Goal: Task Accomplishment & Management: Complete application form

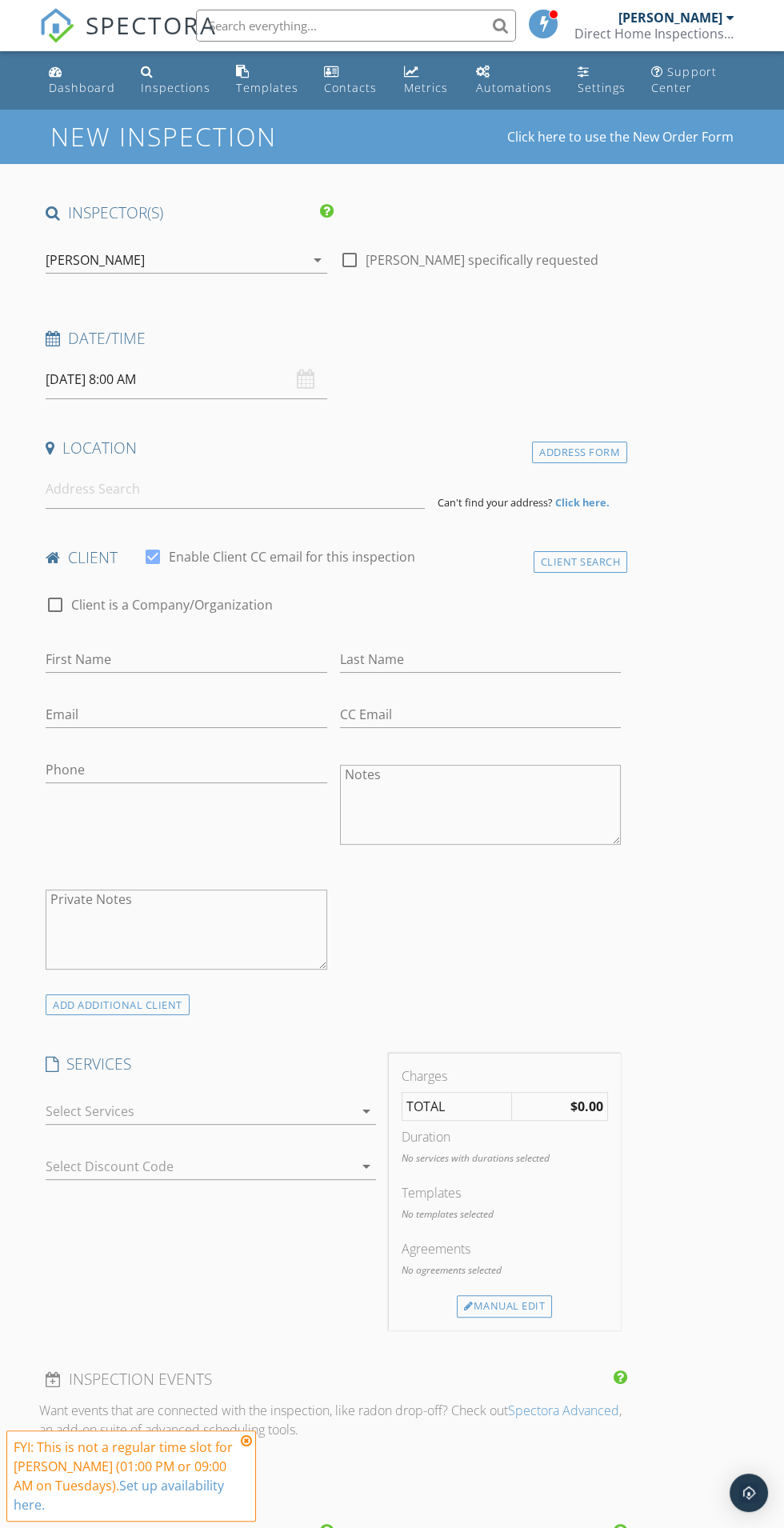
click at [184, 386] on body "SPECTORA Mitchell Caskey Direct Home Inspections LLC Role: Inspector Change Rol…" at bounding box center [392, 1268] width 784 height 2536
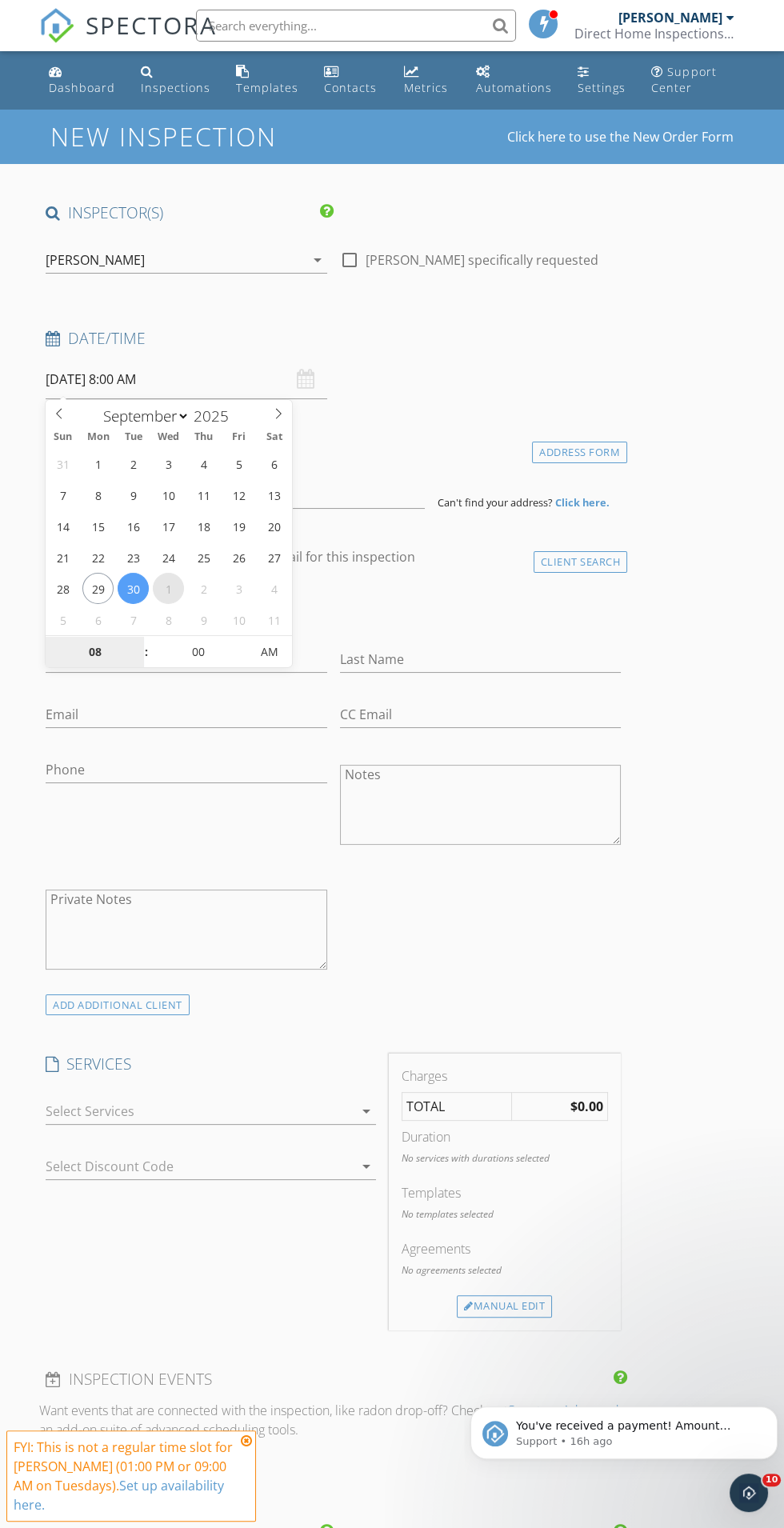
select select "9"
type input "10/01/2025 8:00 AM"
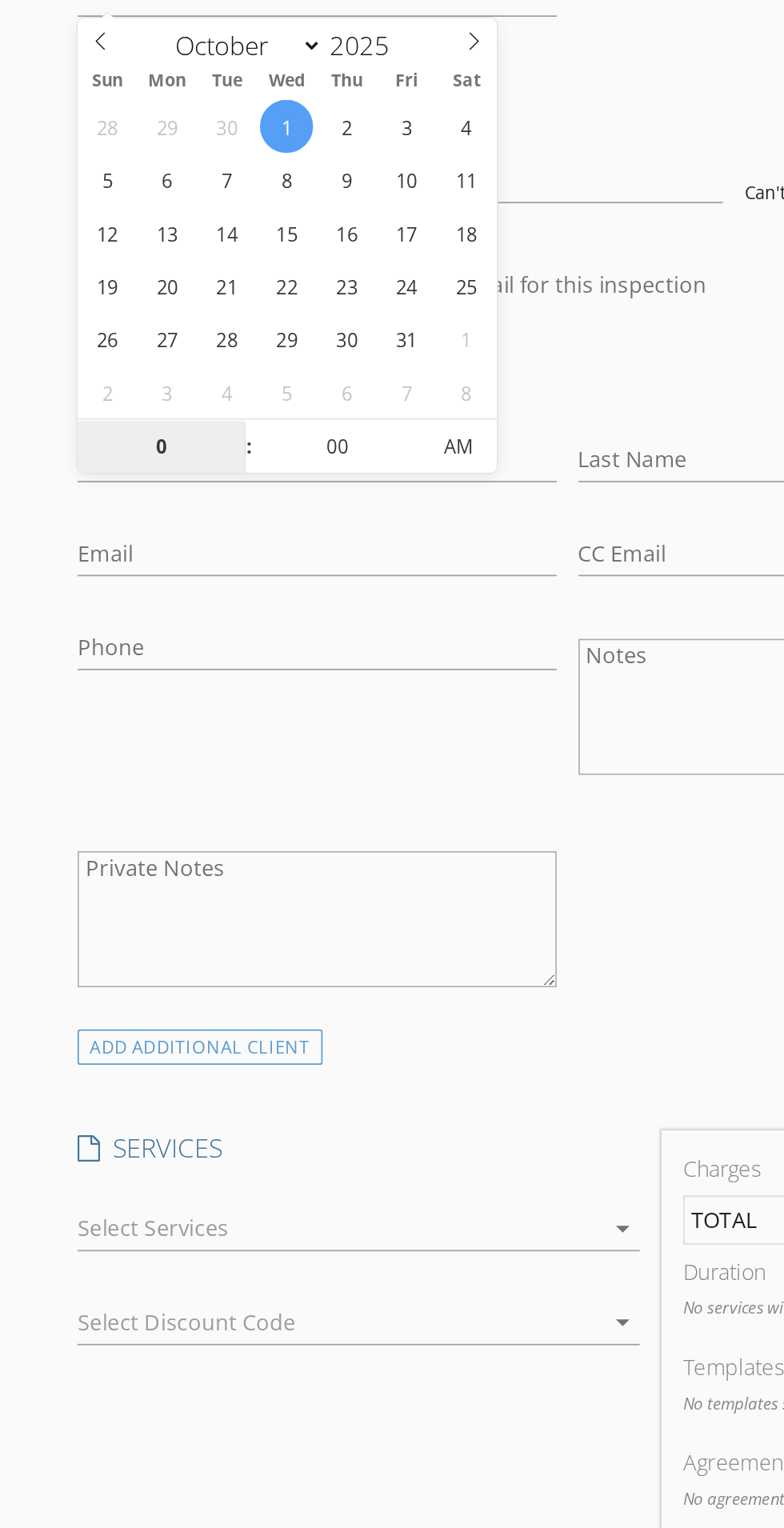
type input "05"
click at [262, 657] on span "AM" at bounding box center [269, 652] width 44 height 32
type input "[DATE] 5:00 PM"
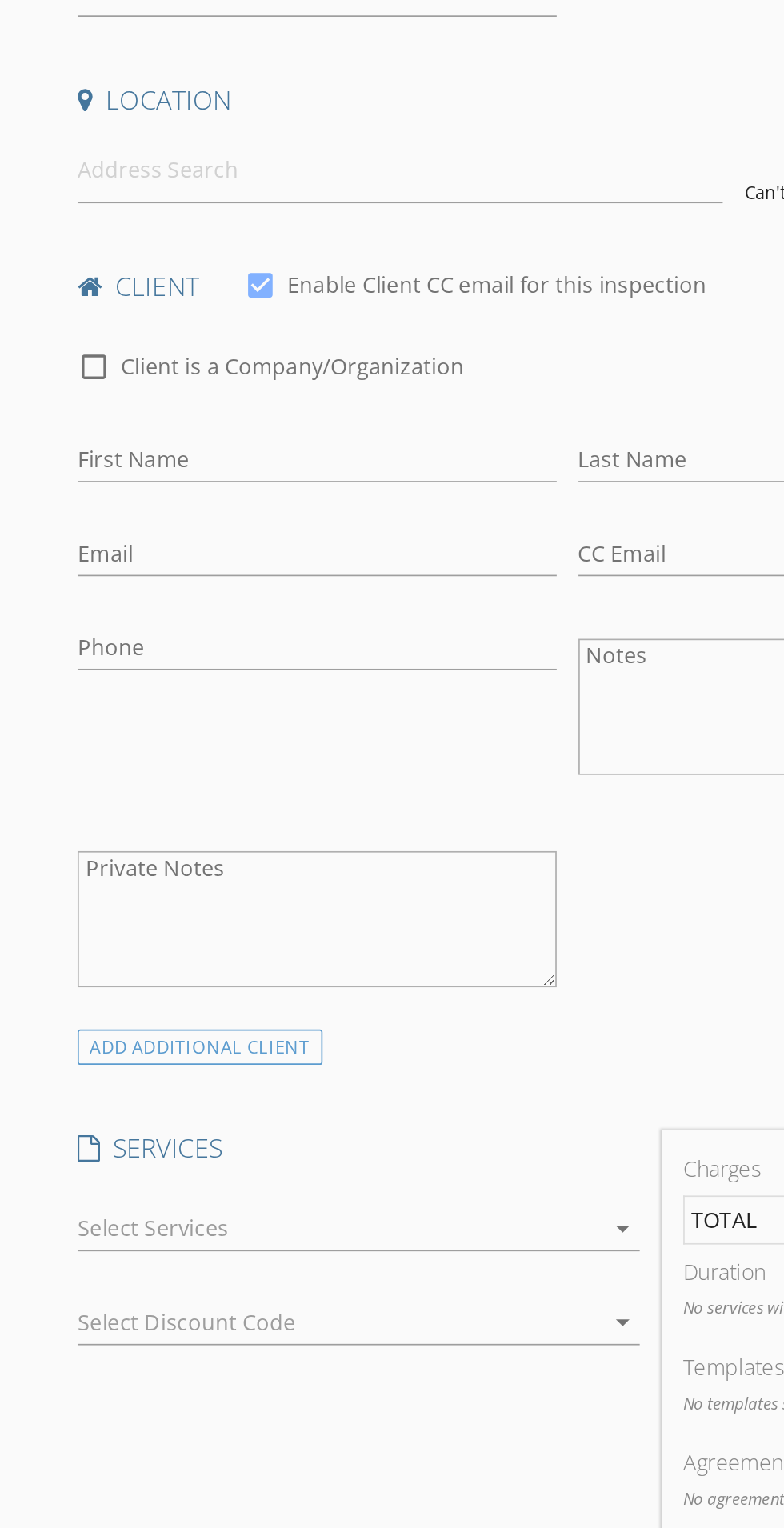
click at [420, 579] on div "check_box_outline_blank Client is a Company/Organization" at bounding box center [333, 606] width 588 height 54
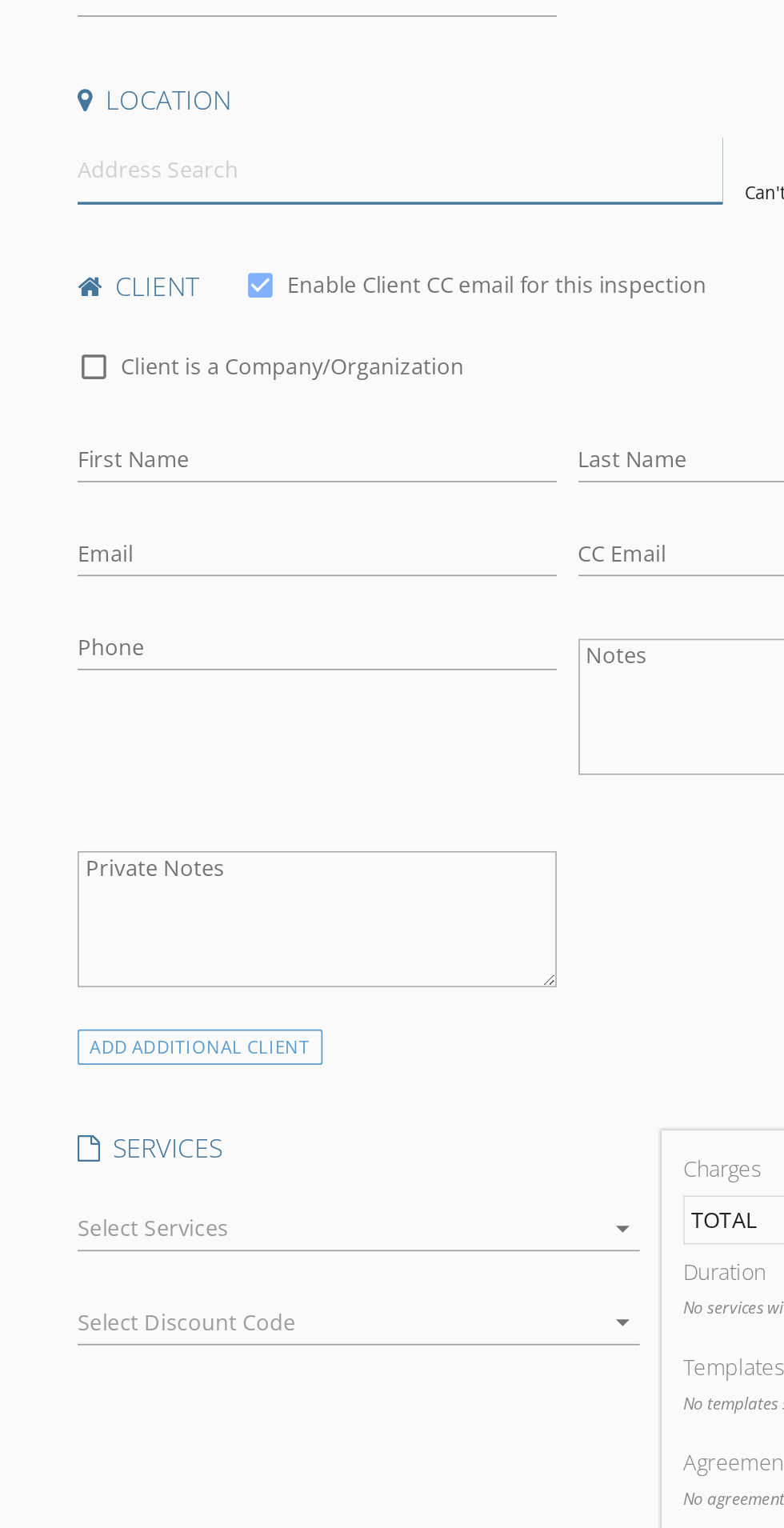
click at [320, 487] on input at bounding box center [235, 489] width 379 height 39
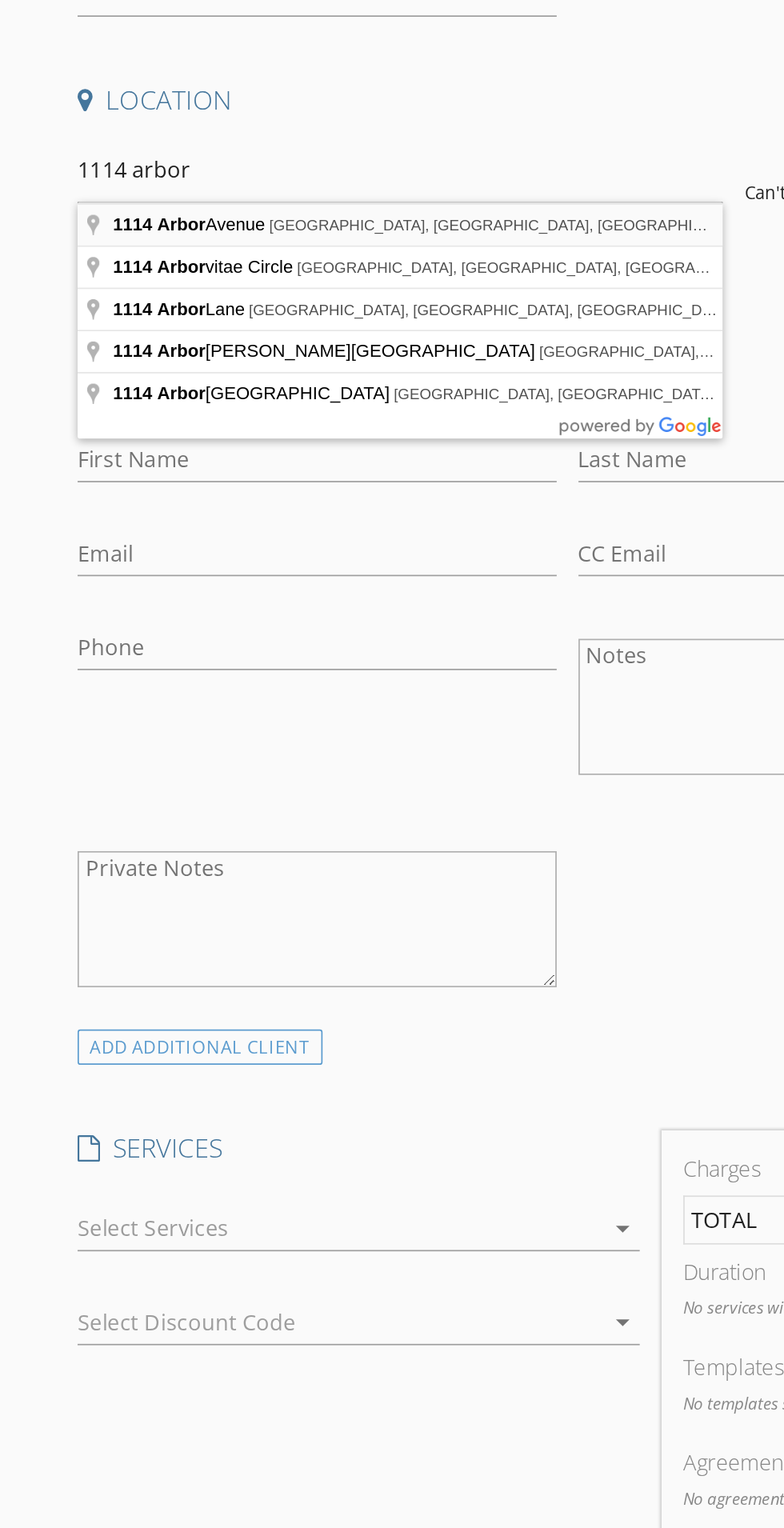
type input "1114 Arbor Avenue, Dayton, OH, USA"
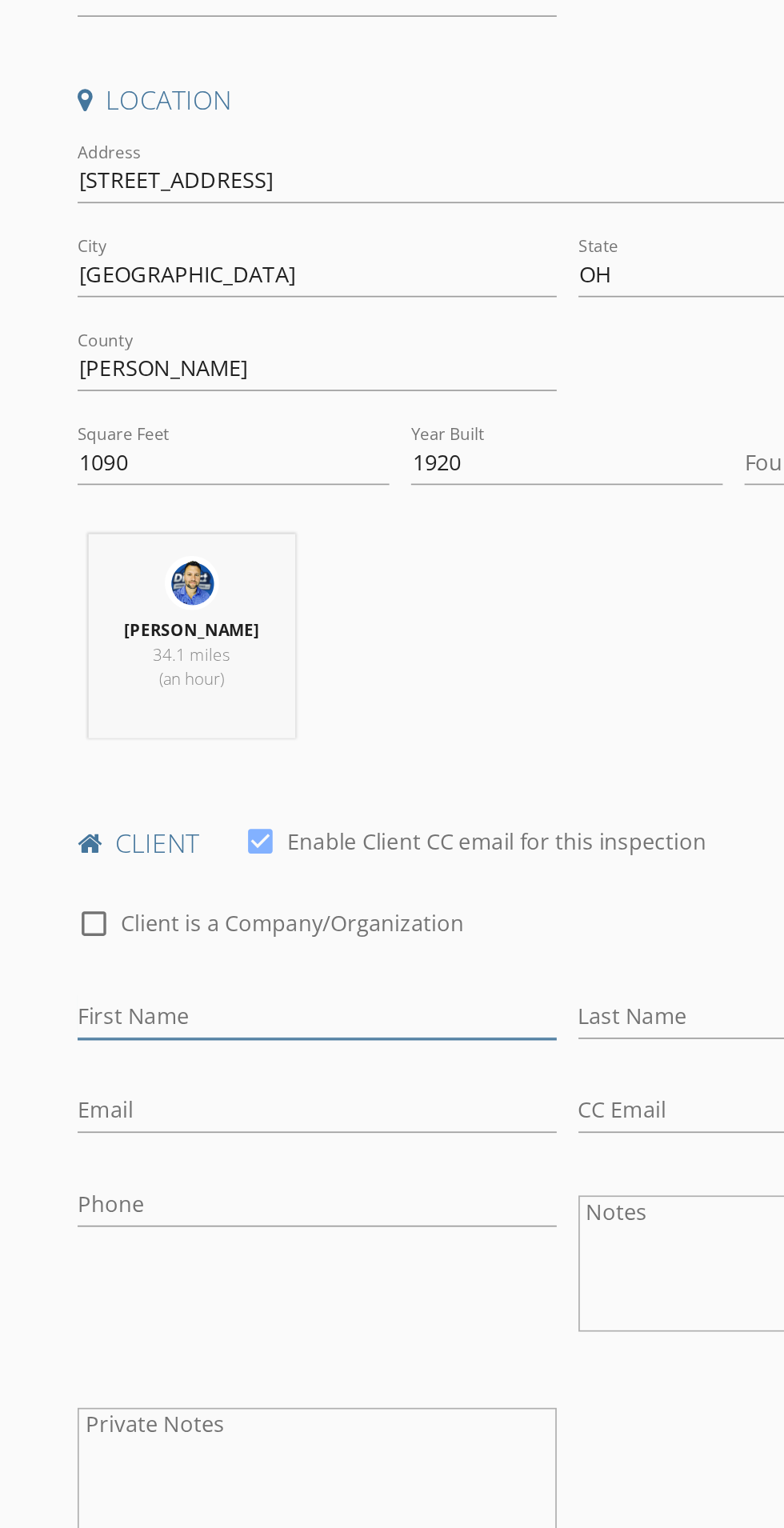
click at [207, 981] on input "First Name" at bounding box center [186, 987] width 281 height 27
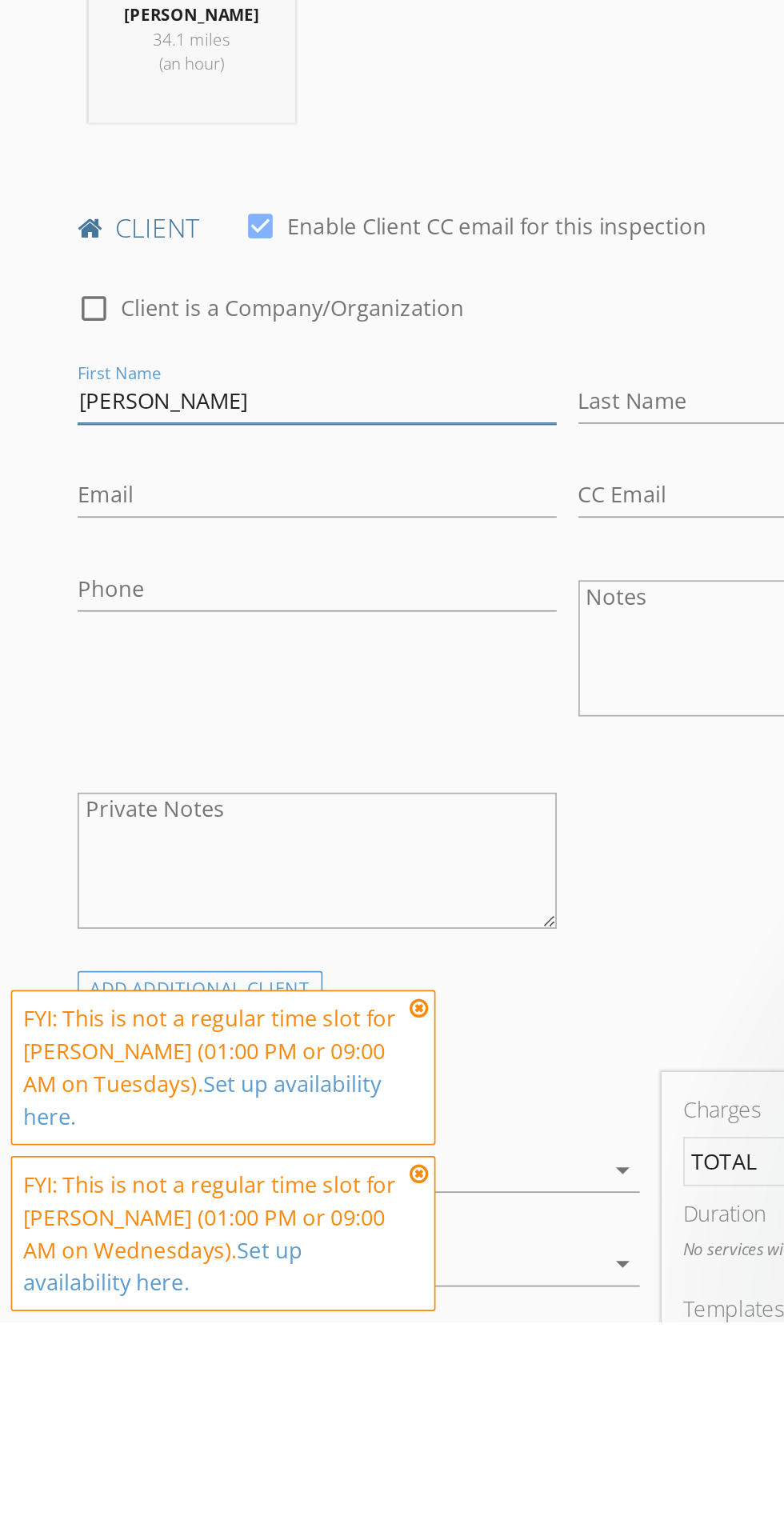
type input "[PERSON_NAME]"
click at [406, 982] on input "Last Name" at bounding box center [480, 987] width 281 height 27
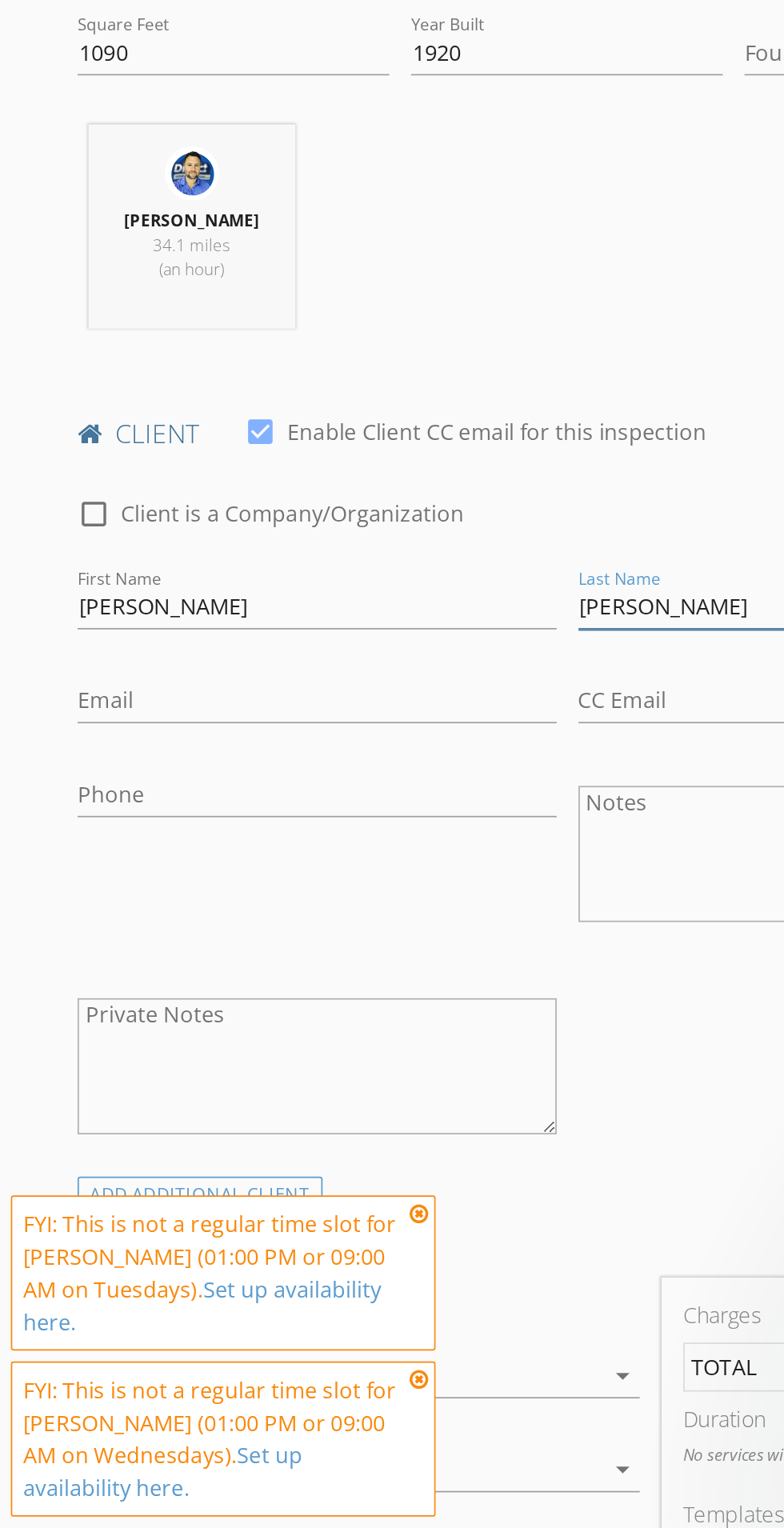
type input "[PERSON_NAME]"
click at [51, 1047] on input "Email" at bounding box center [186, 1042] width 281 height 27
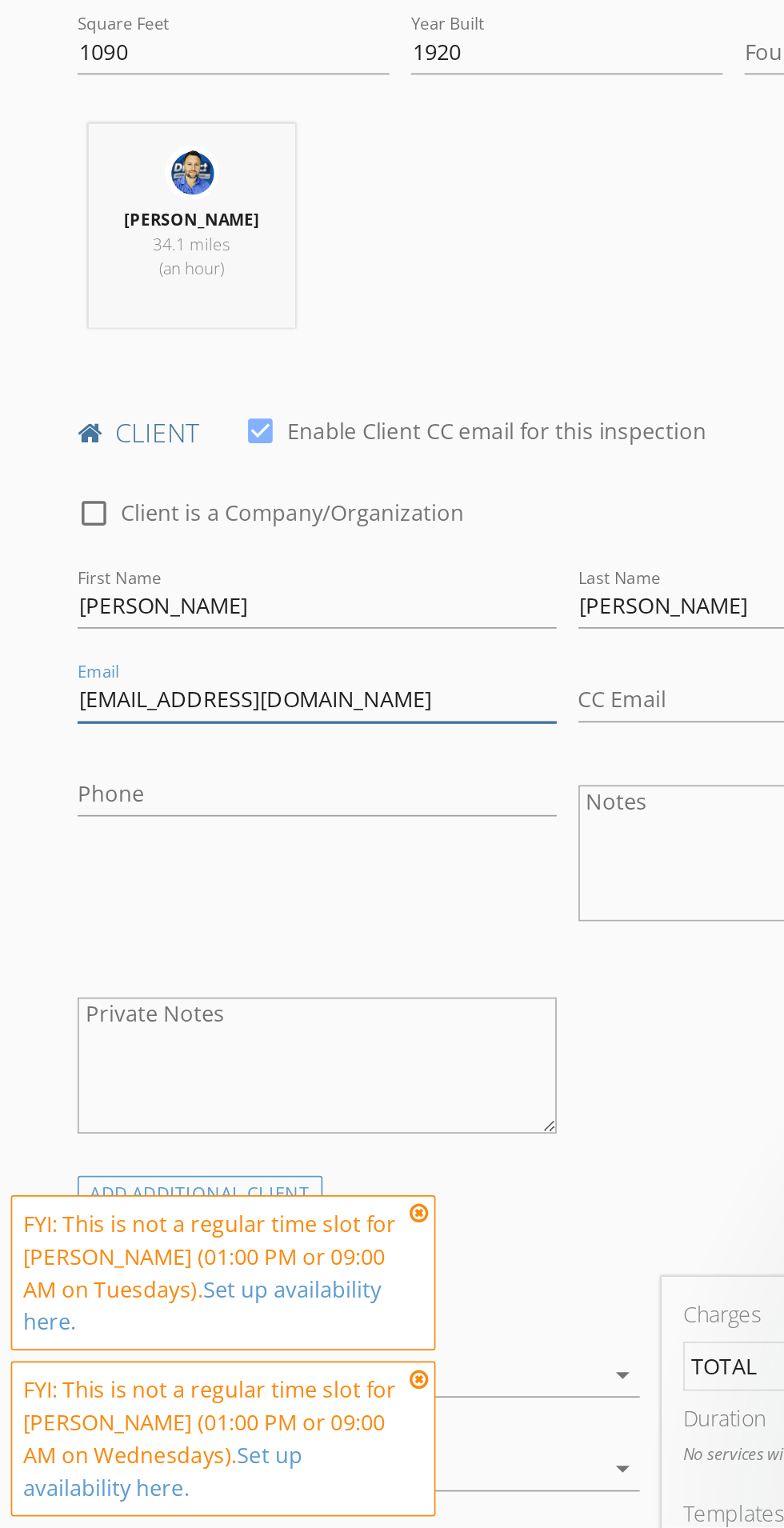
type input "Heatherpbaker@gmail.com"
click at [243, 1087] on input "Phone" at bounding box center [186, 1097] width 281 height 27
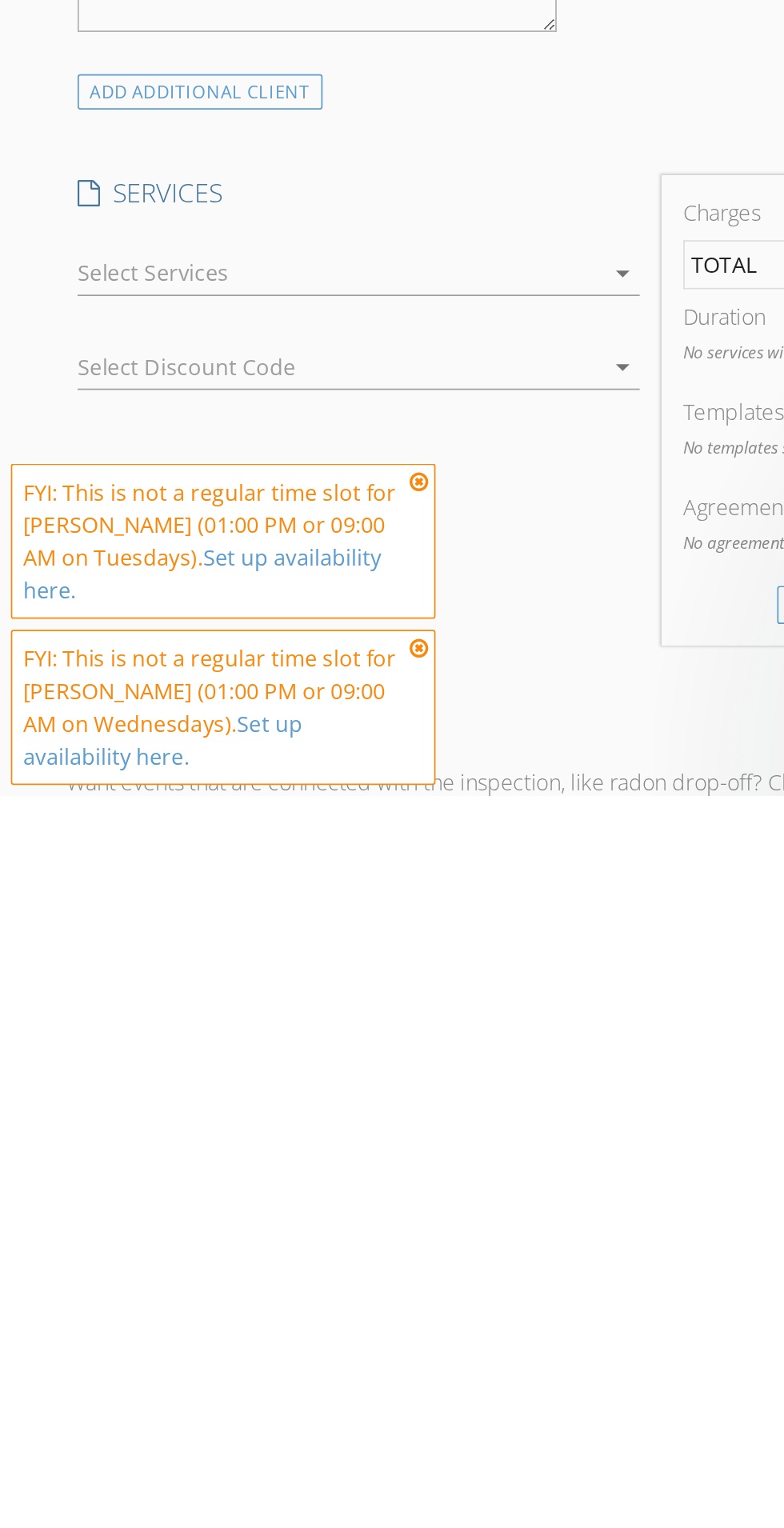
type input "[PHONE_NUMBER]"
click at [246, 1345] on icon at bounding box center [246, 1343] width 11 height 13
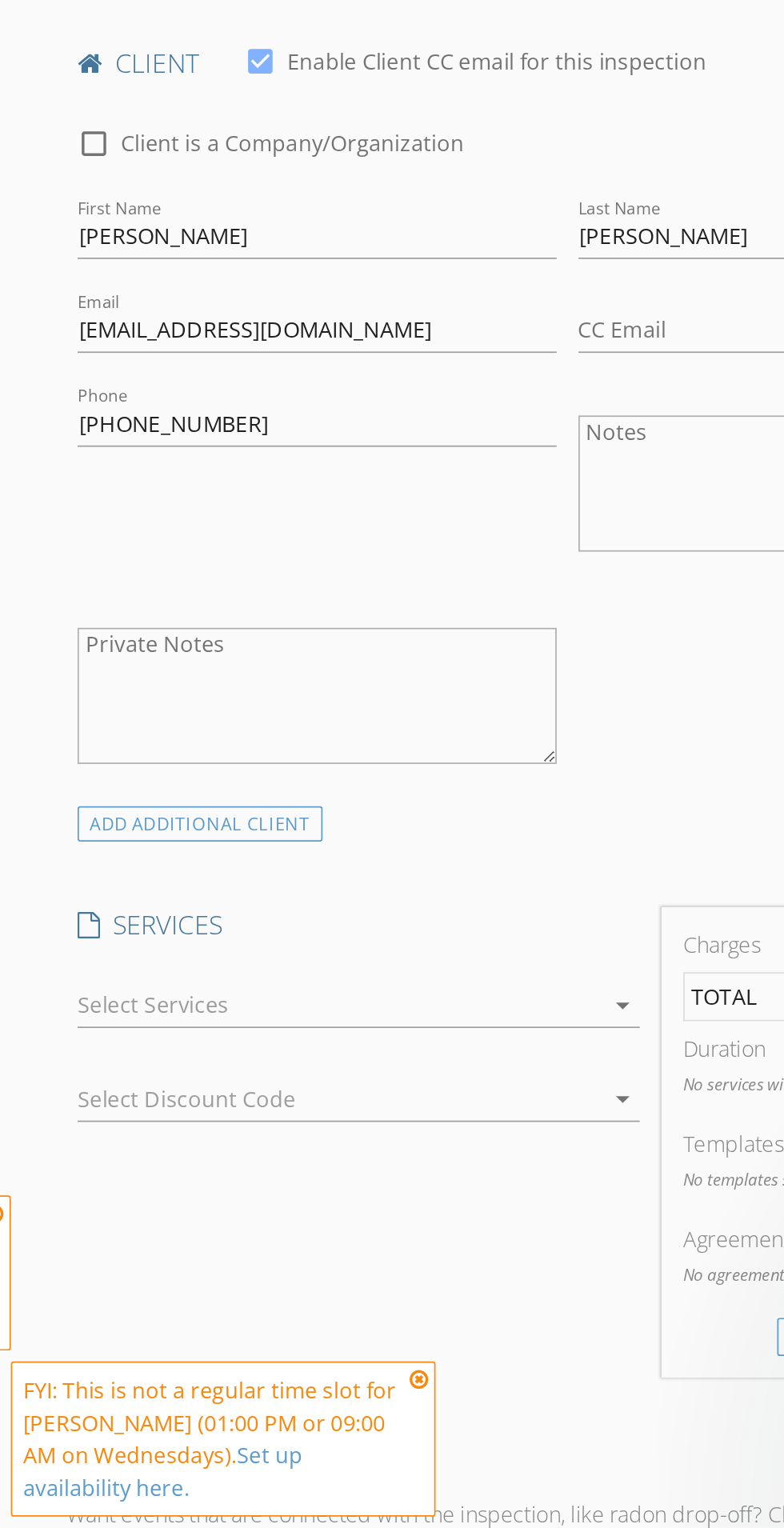
click at [245, 1009] on textarea "Private Notes" at bounding box center [186, 1039] width 281 height 80
click at [284, 1224] on div at bounding box center [199, 1221] width 308 height 26
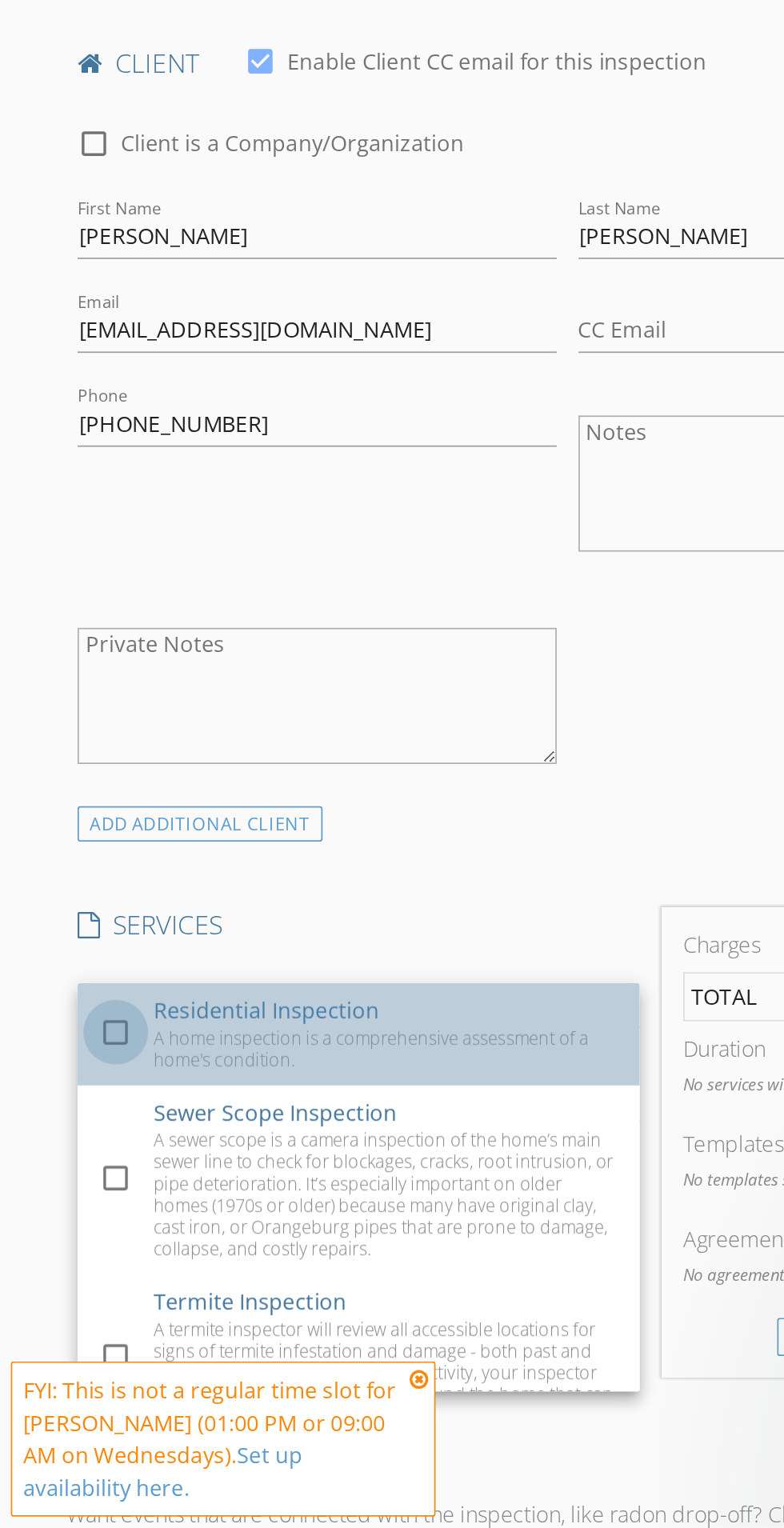
click at [68, 1234] on div at bounding box center [68, 1237] width 28 height 28
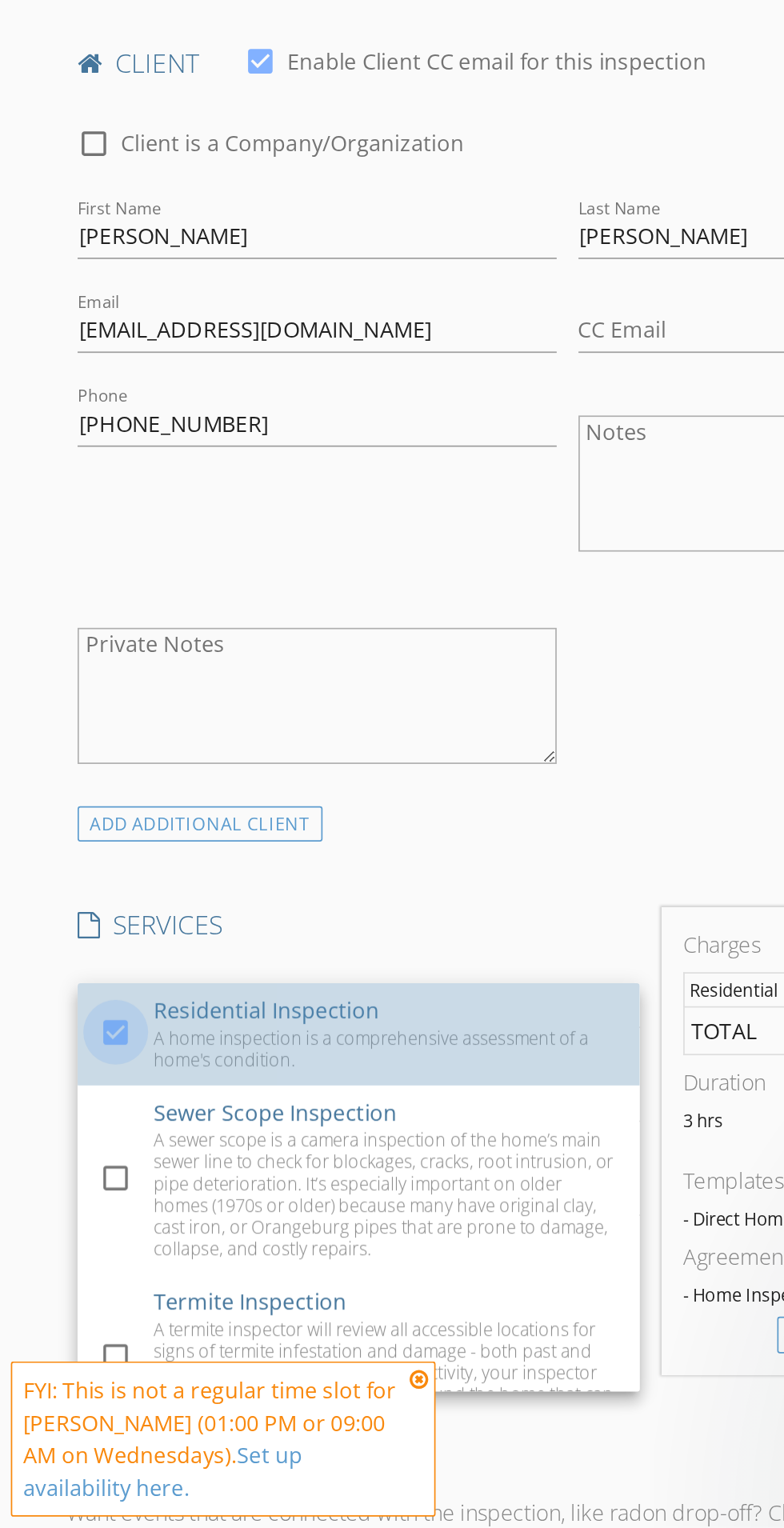
click at [374, 1148] on div "INSPECTOR(S) check_box Mitchell Caskey PRIMARY check_box_outline_blank Wayne Ba…" at bounding box center [333, 1249] width 588 height 2529
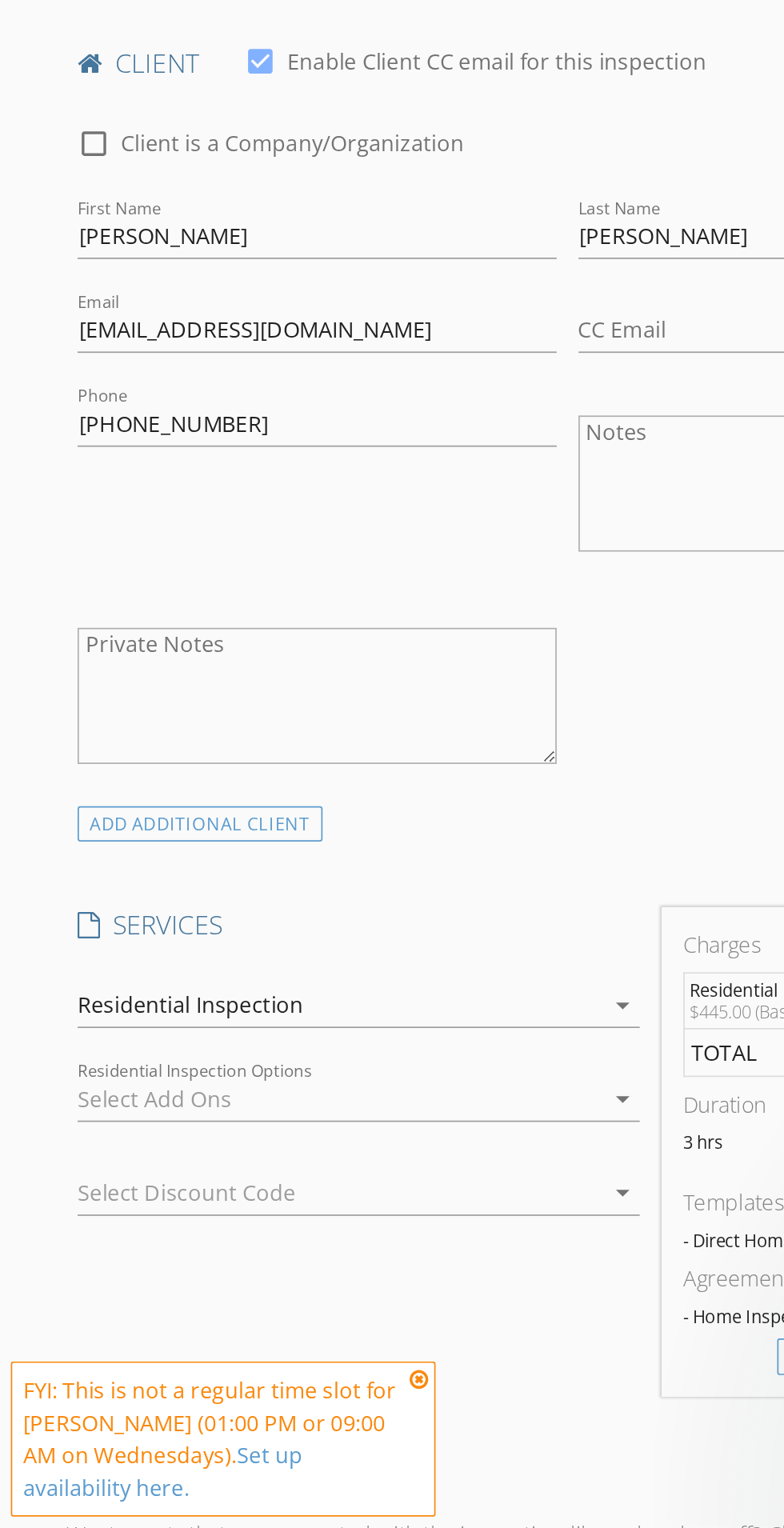
click at [297, 1279] on div at bounding box center [199, 1276] width 308 height 26
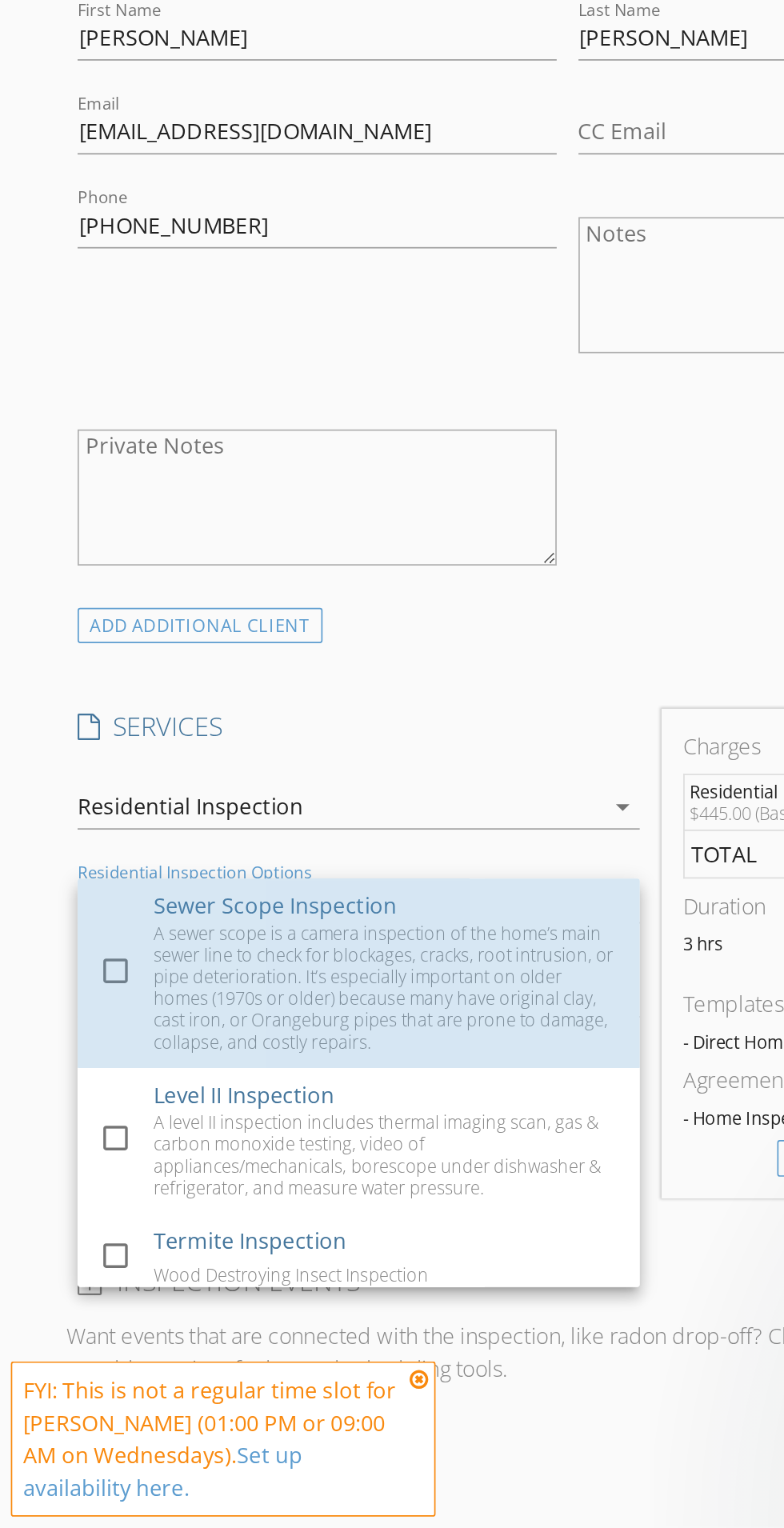
scroll to position [335, 0]
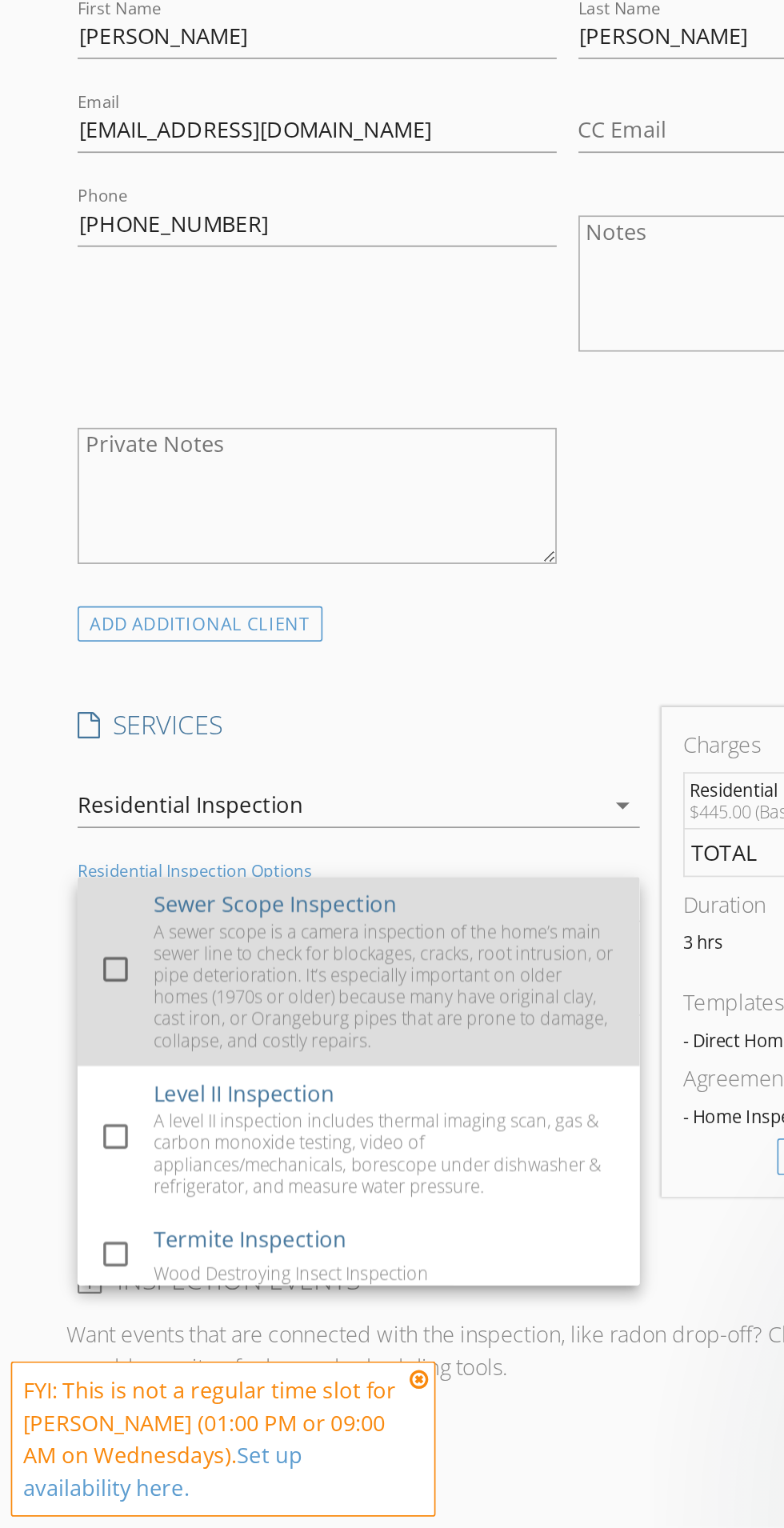
click at [68, 1197] on div at bounding box center [68, 1200] width 28 height 28
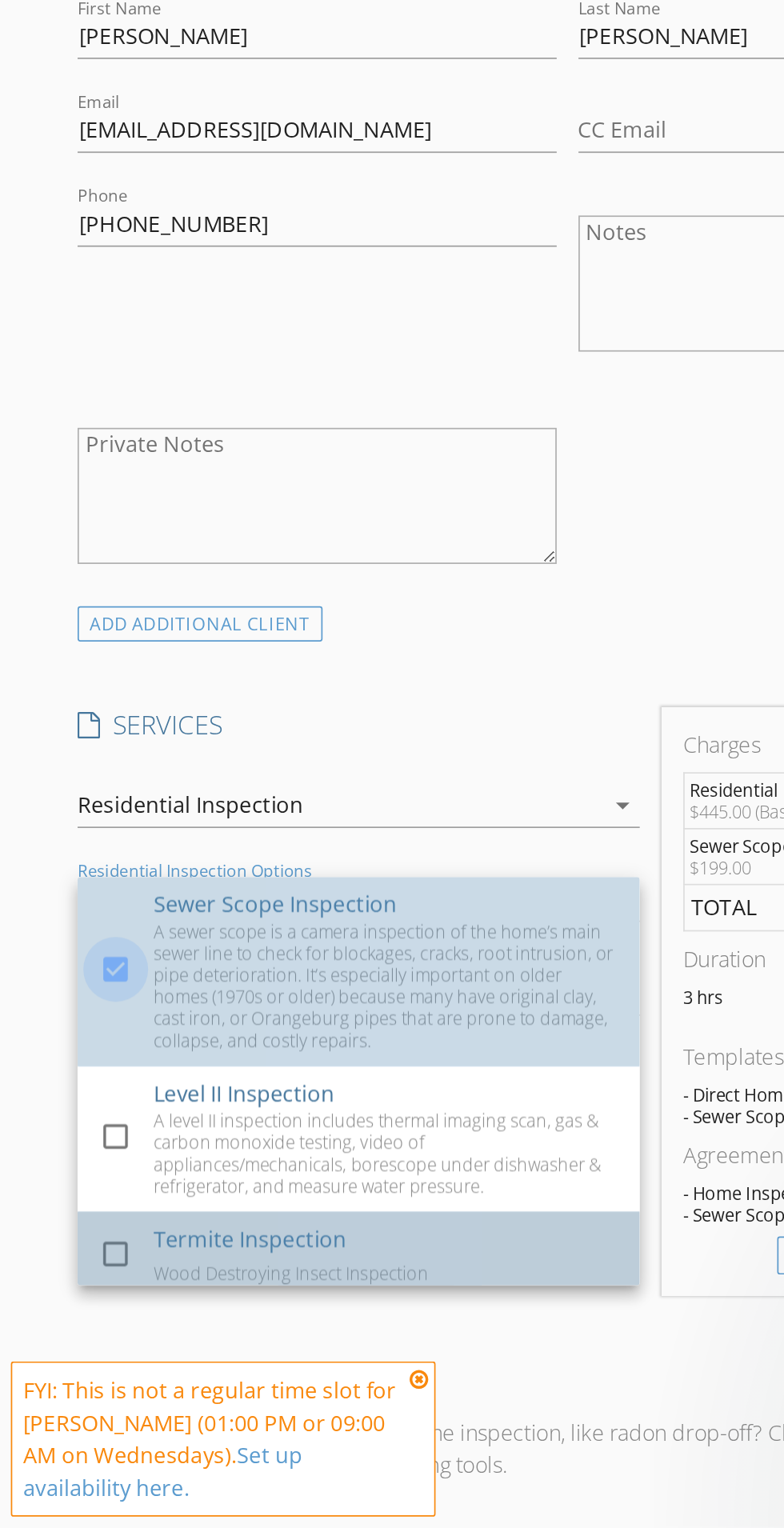
click at [163, 1364] on div "Termite Inspection" at bounding box center [147, 1358] width 113 height 19
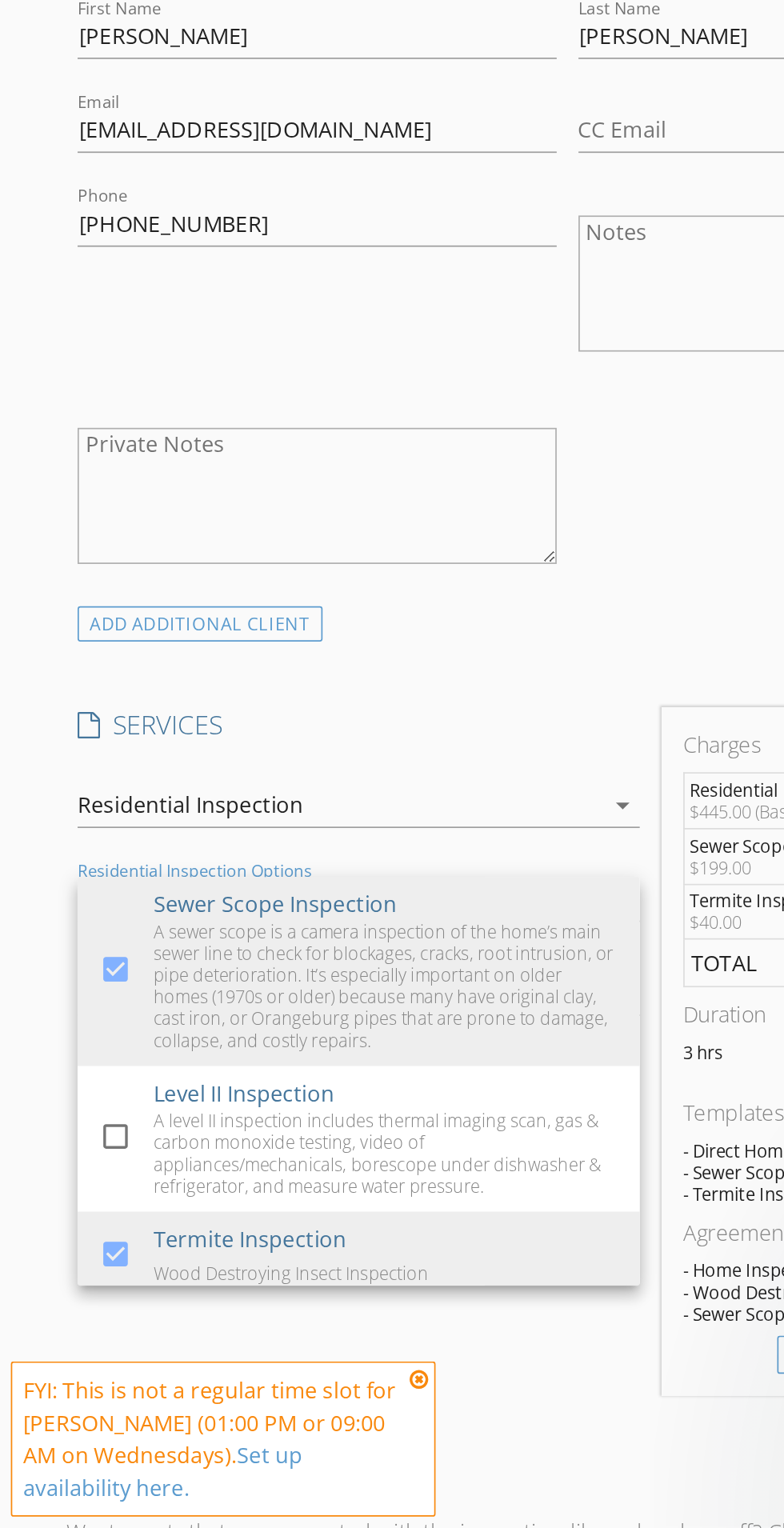
click at [365, 1006] on div "INSPECTOR(S) check_box Mitchell Caskey PRIMARY check_box_outline_blank Wayne Ba…" at bounding box center [333, 1196] width 588 height 2657
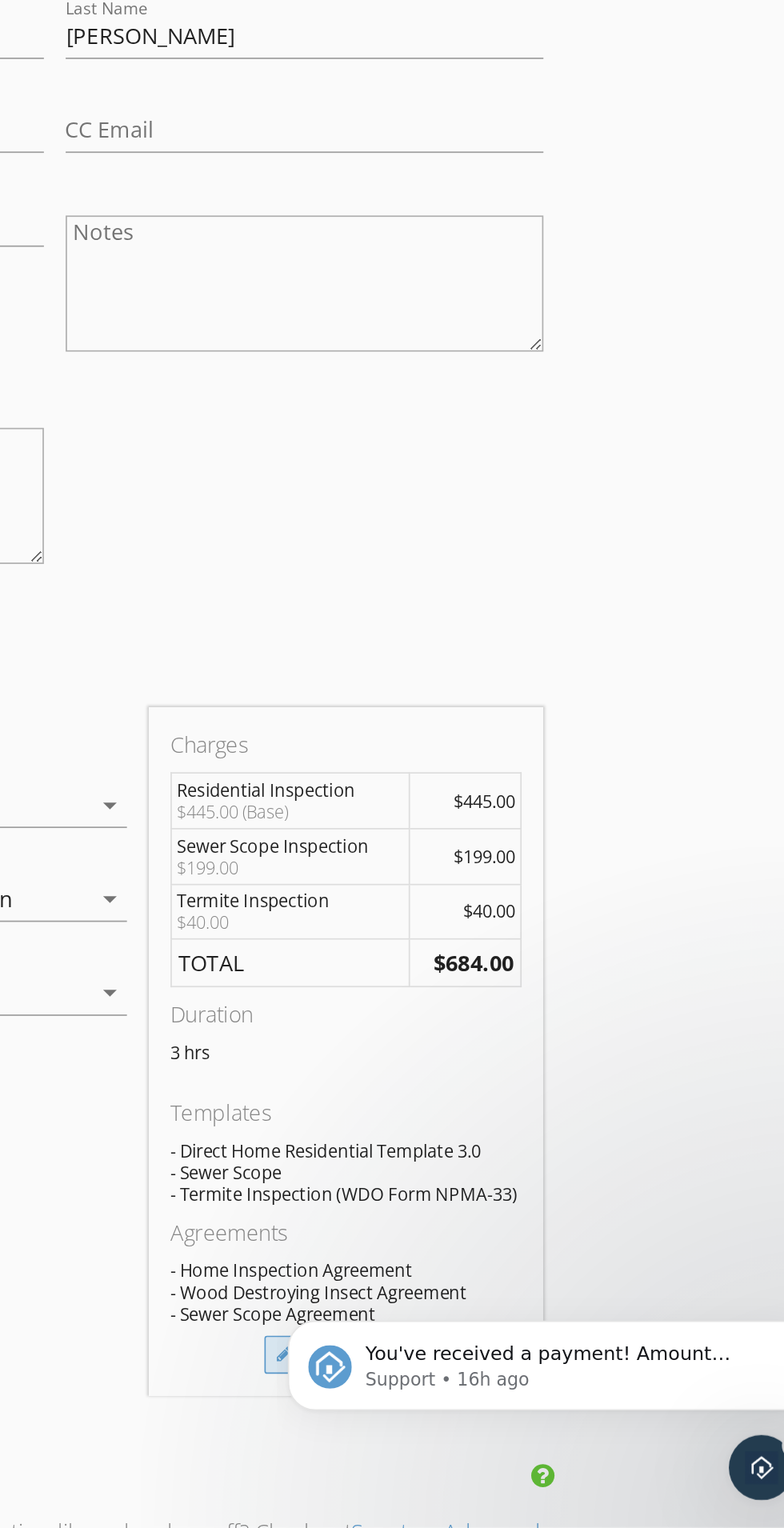
click at [456, 1415] on div "Manual Edit" at bounding box center [504, 1426] width 95 height 23
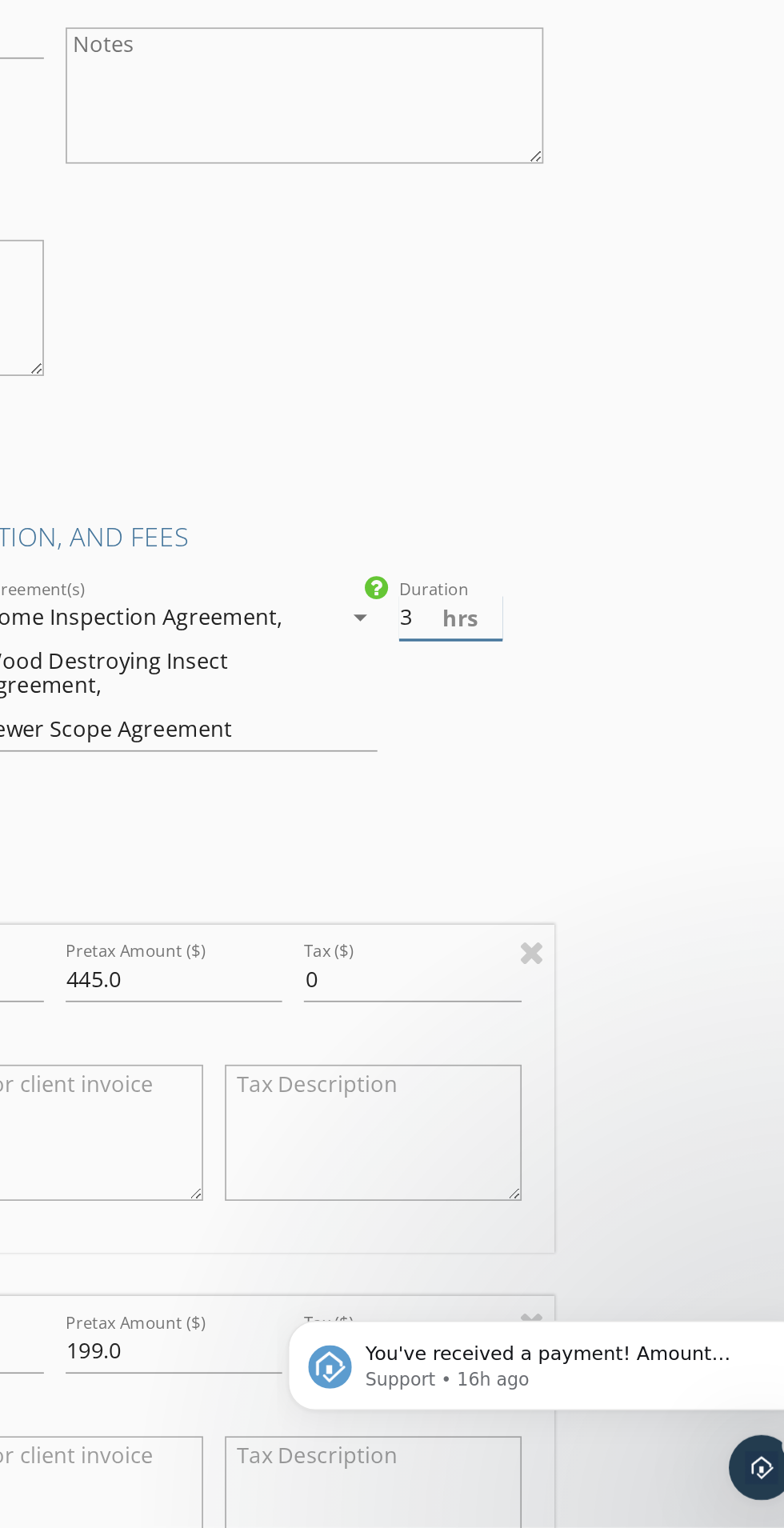
click at [548, 987] on input "3" at bounding box center [566, 993] width 62 height 27
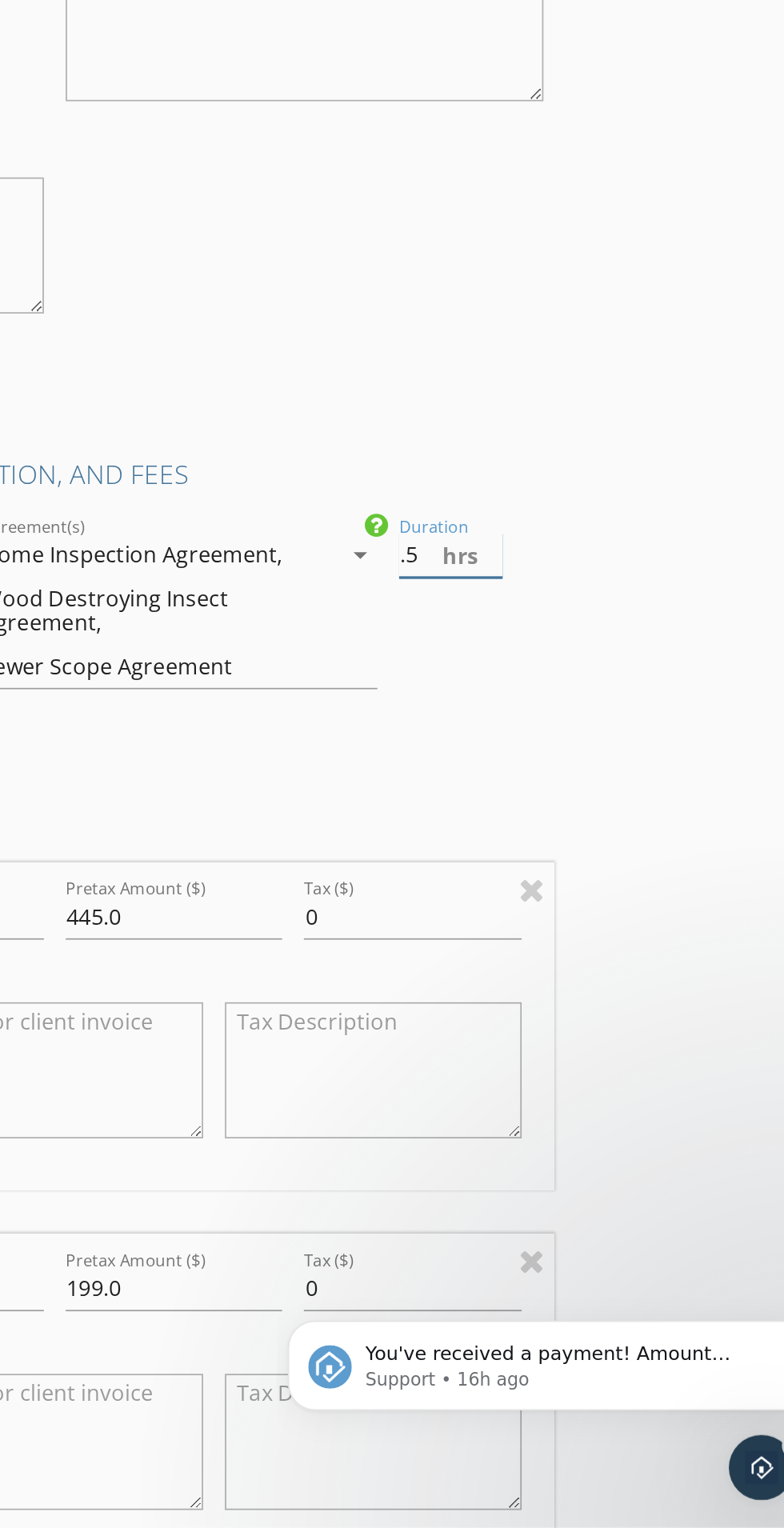
scroll to position [509, 0]
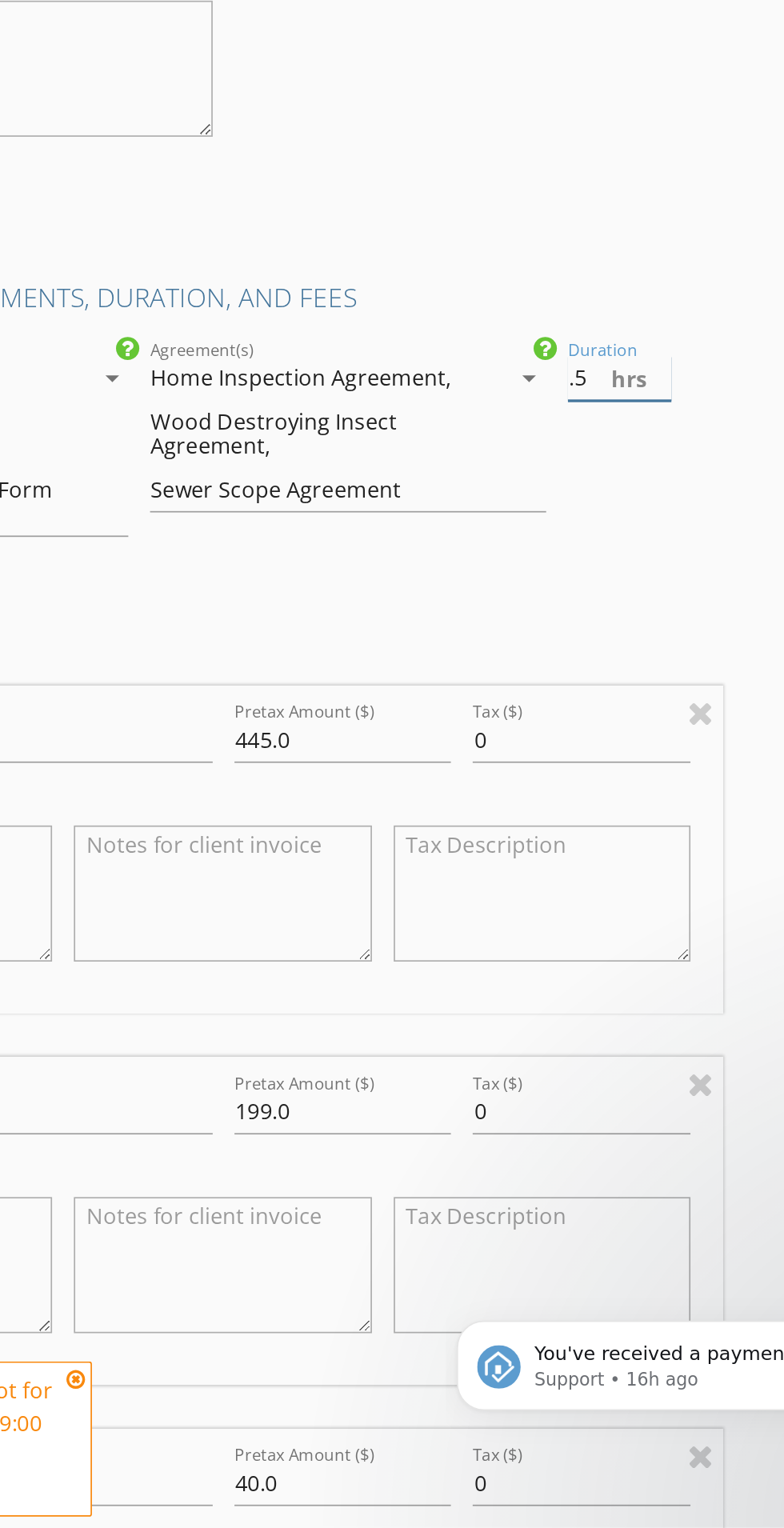
type input ".5"
click at [359, 1060] on input "445.0" at bounding box center [403, 1066] width 128 height 27
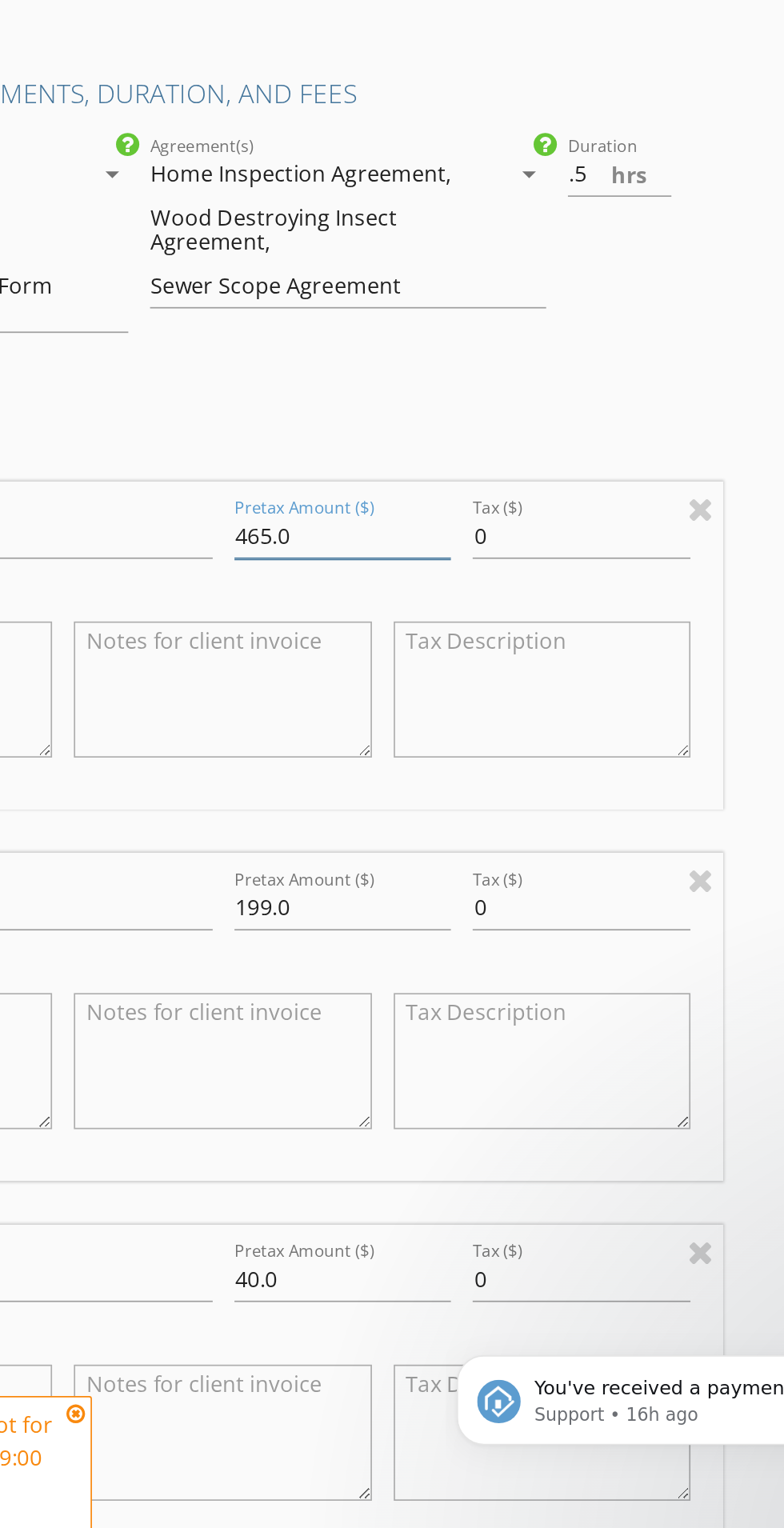
type input "465.0"
click at [344, 1358] on input "40.0" at bounding box center [403, 1362] width 128 height 27
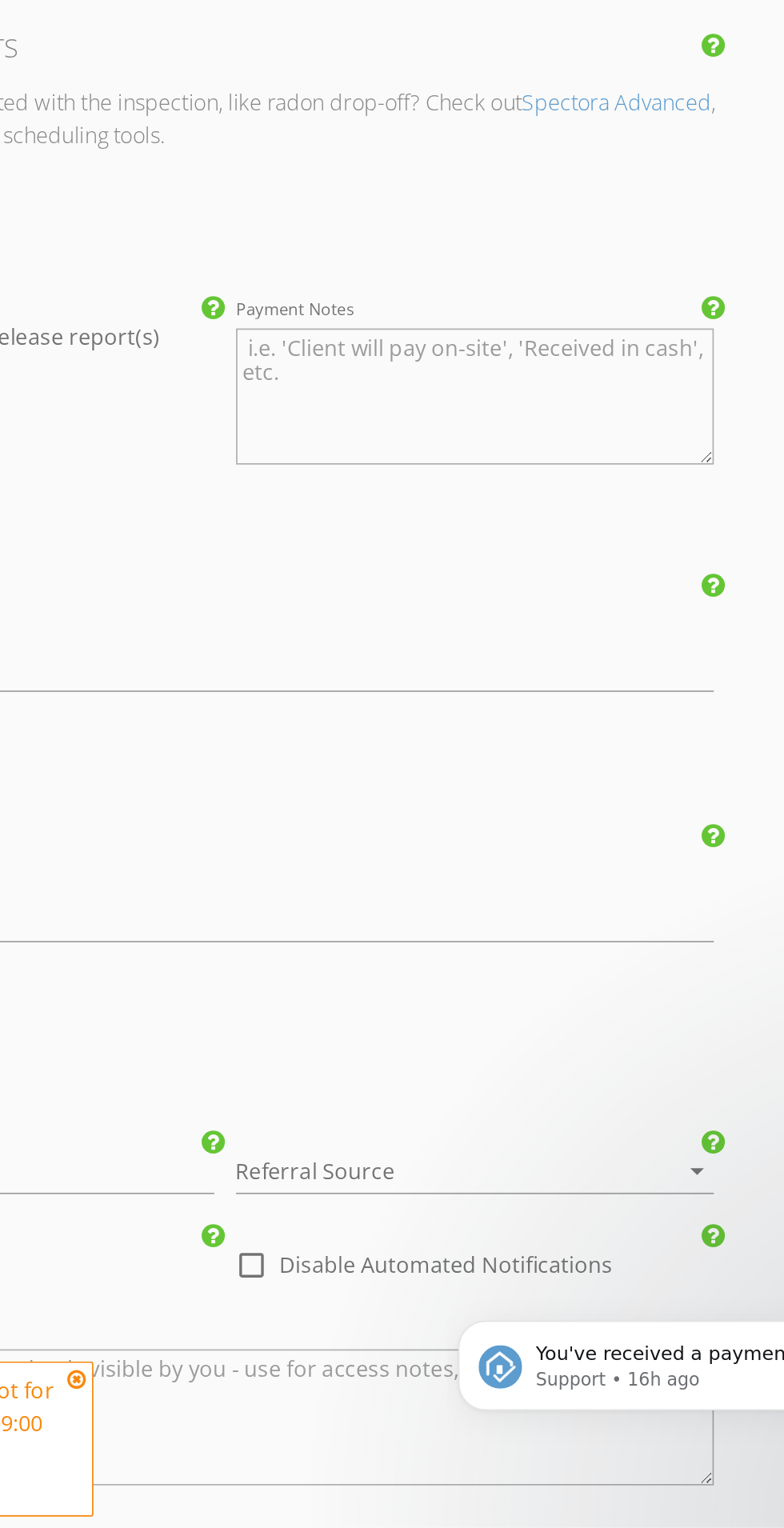
scroll to position [1744, 0]
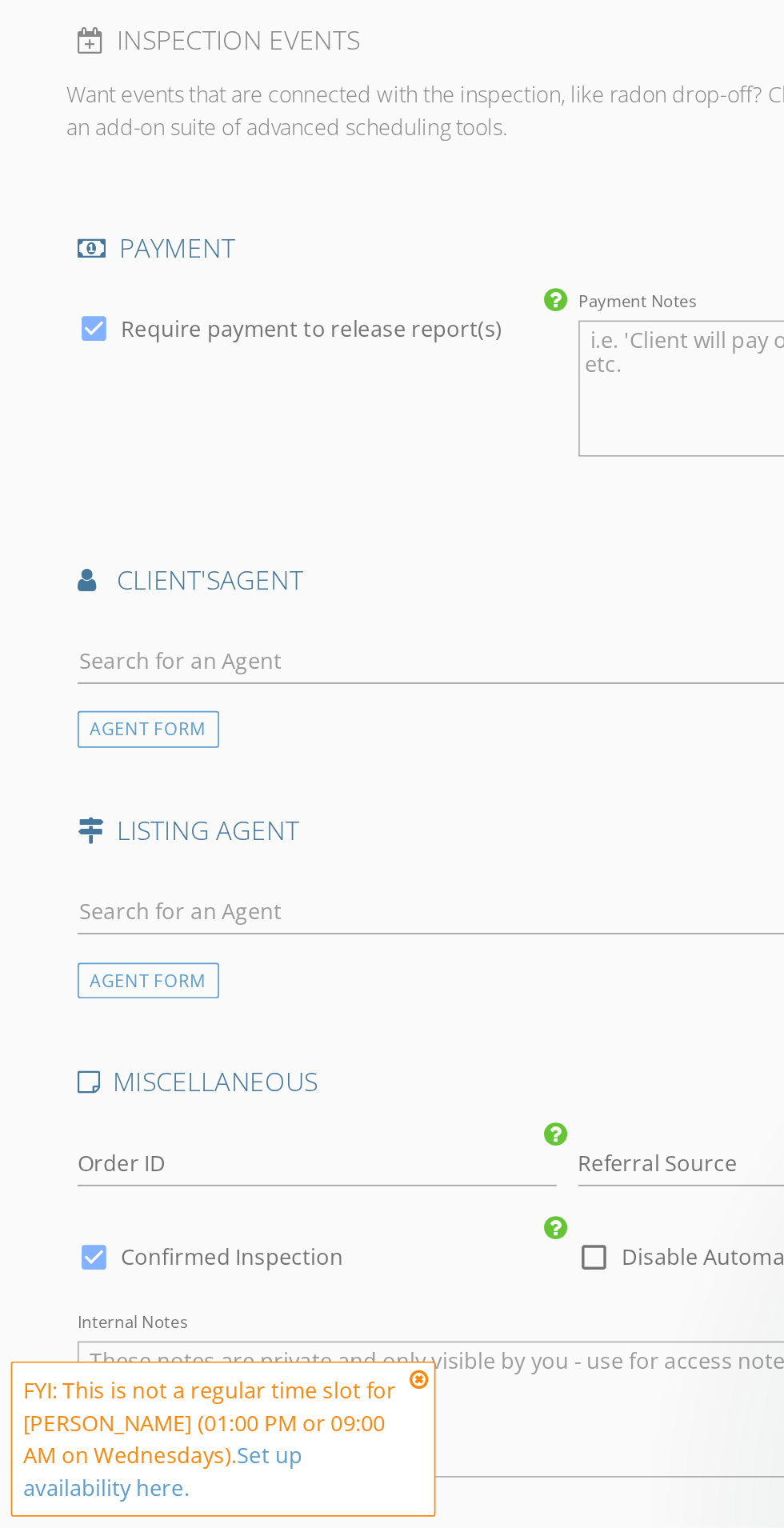
type input "30.0"
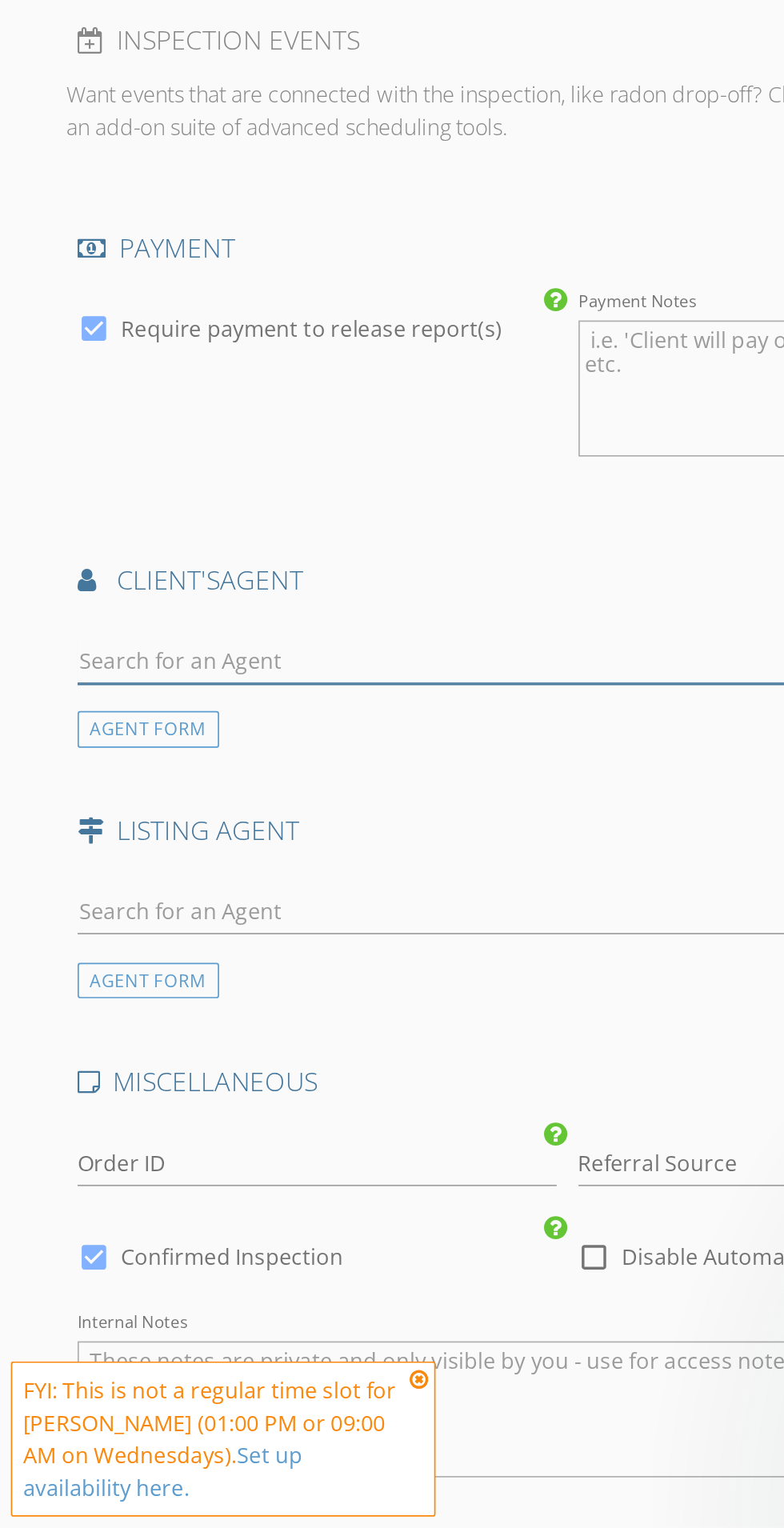
click at [311, 1022] on input "text" at bounding box center [333, 1019] width 575 height 27
type input "[PERSON_NAME]"
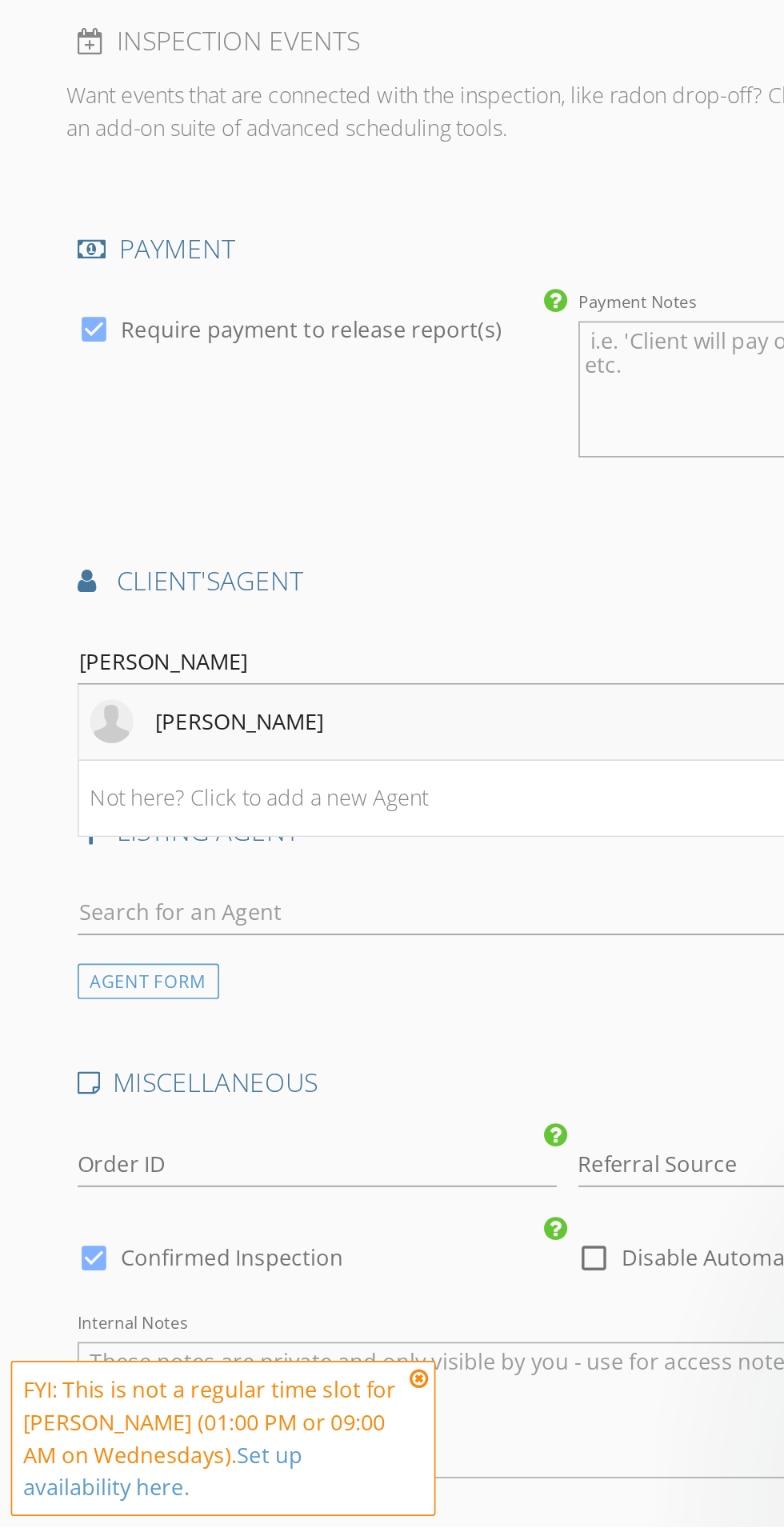
click at [302, 1056] on li "[PERSON_NAME]" at bounding box center [333, 1056] width 573 height 45
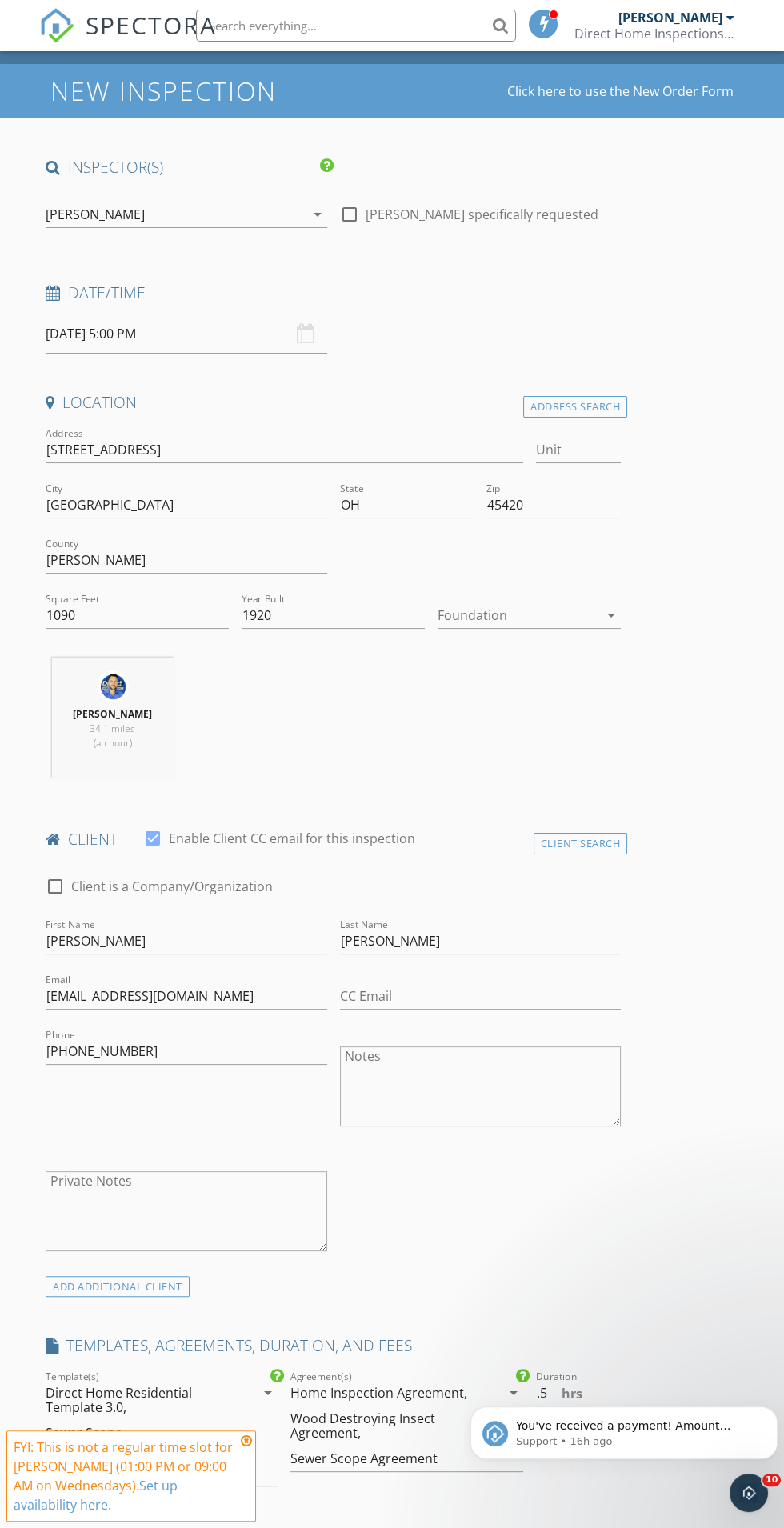
scroll to position [0, 0]
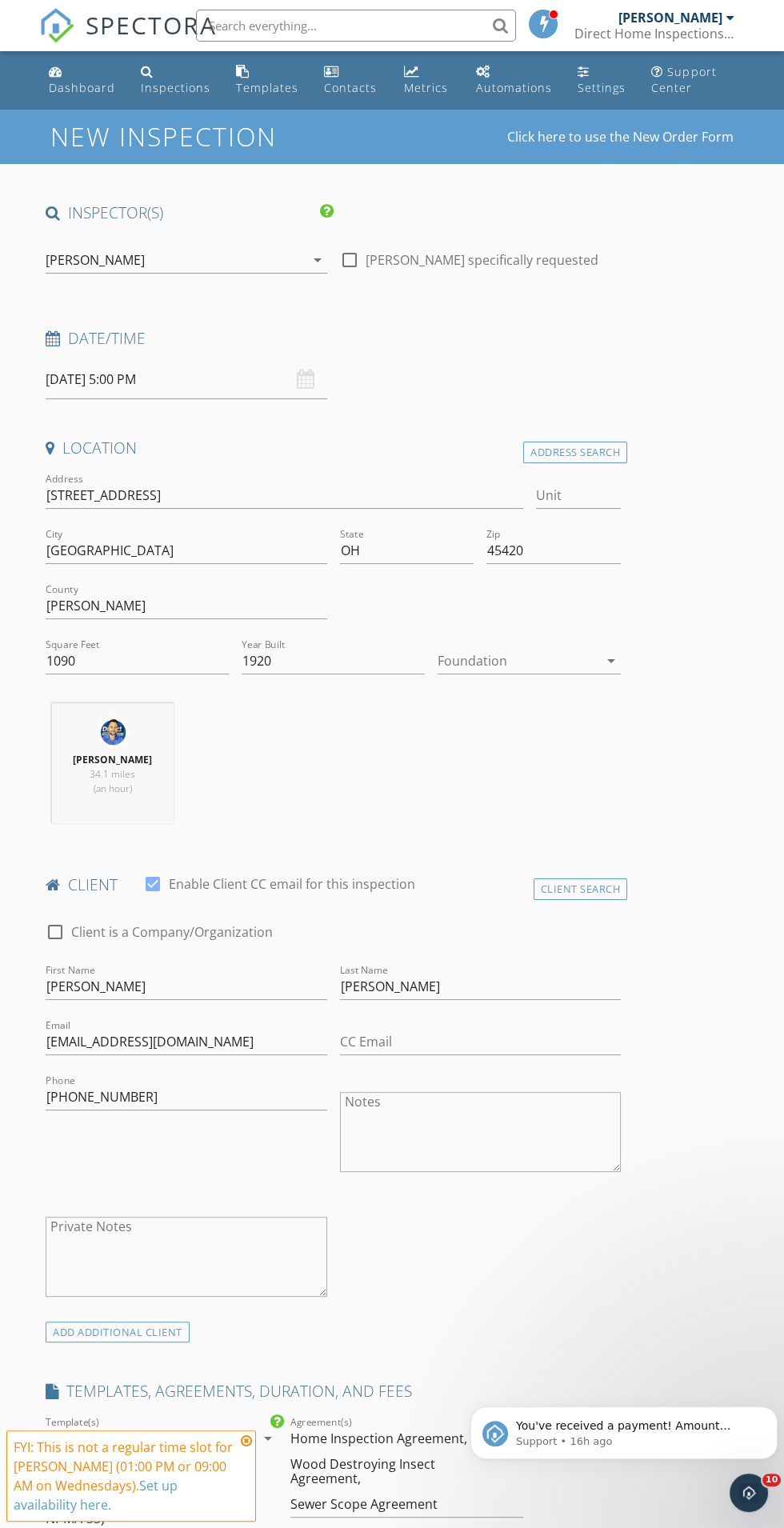
click at [193, 378] on input "[DATE] 5:00 PM" at bounding box center [186, 379] width 281 height 39
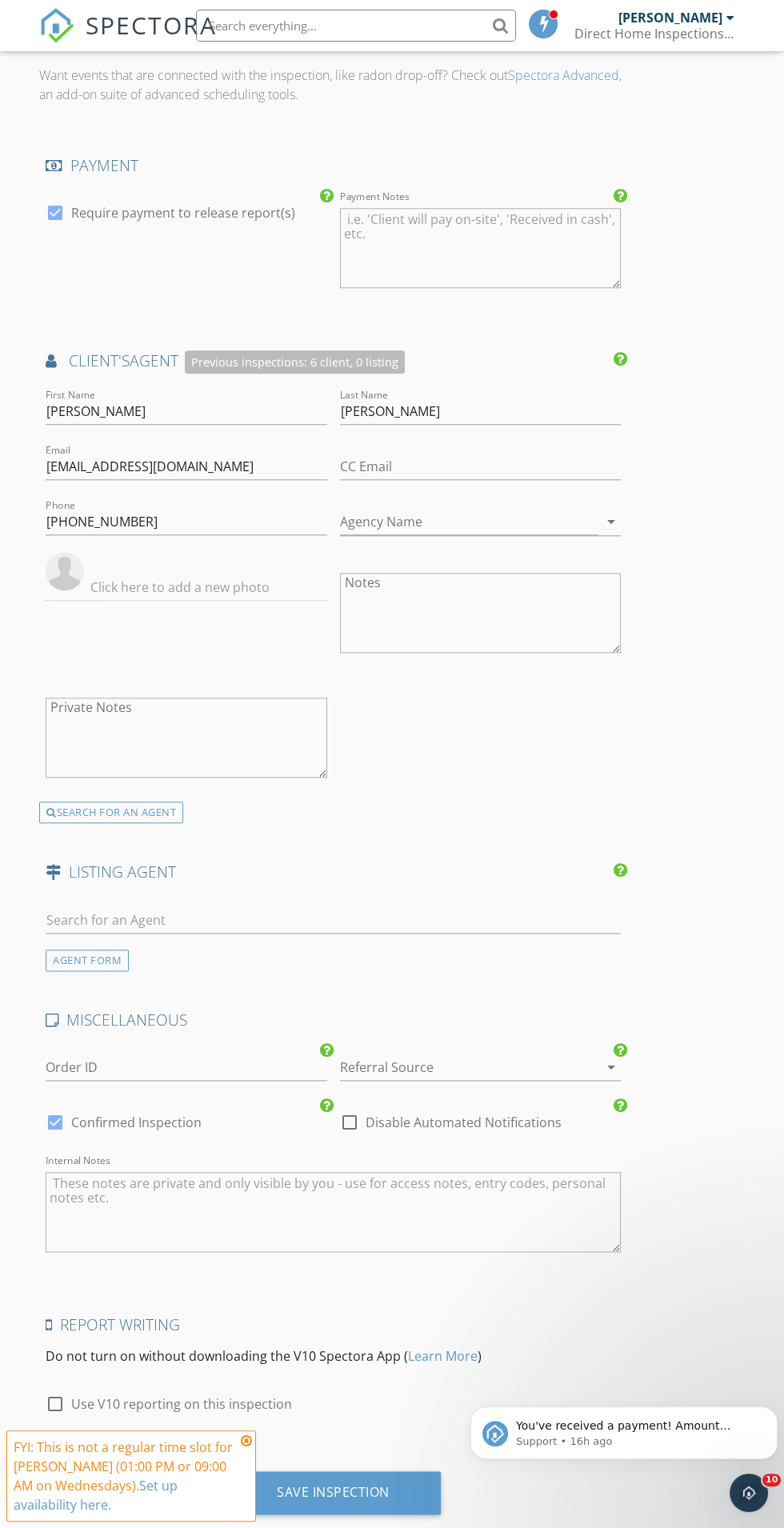
scroll to position [2383, 0]
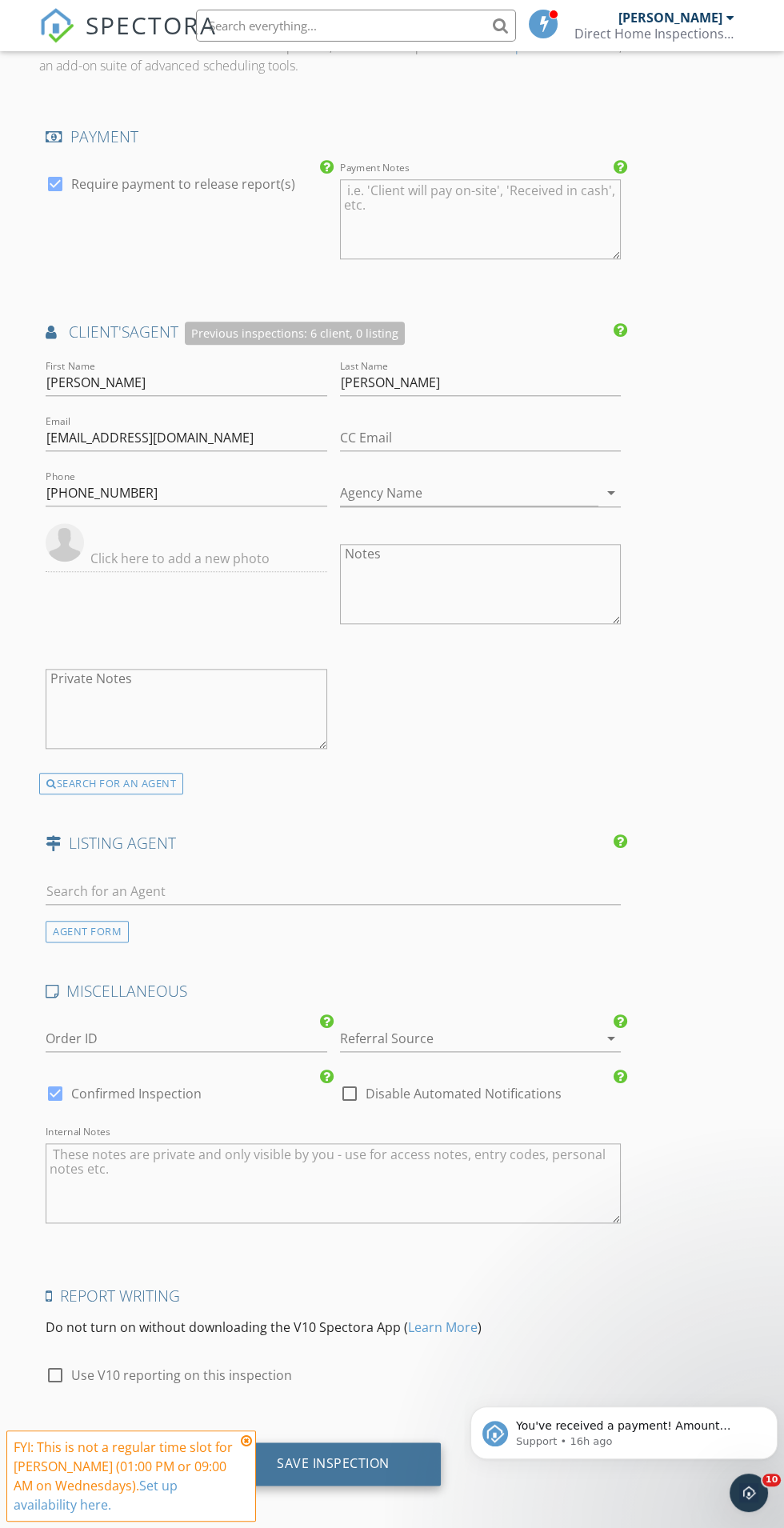
click at [361, 1455] on div "Save Inspection" at bounding box center [333, 1463] width 113 height 16
